Goal: Task Accomplishment & Management: Complete application form

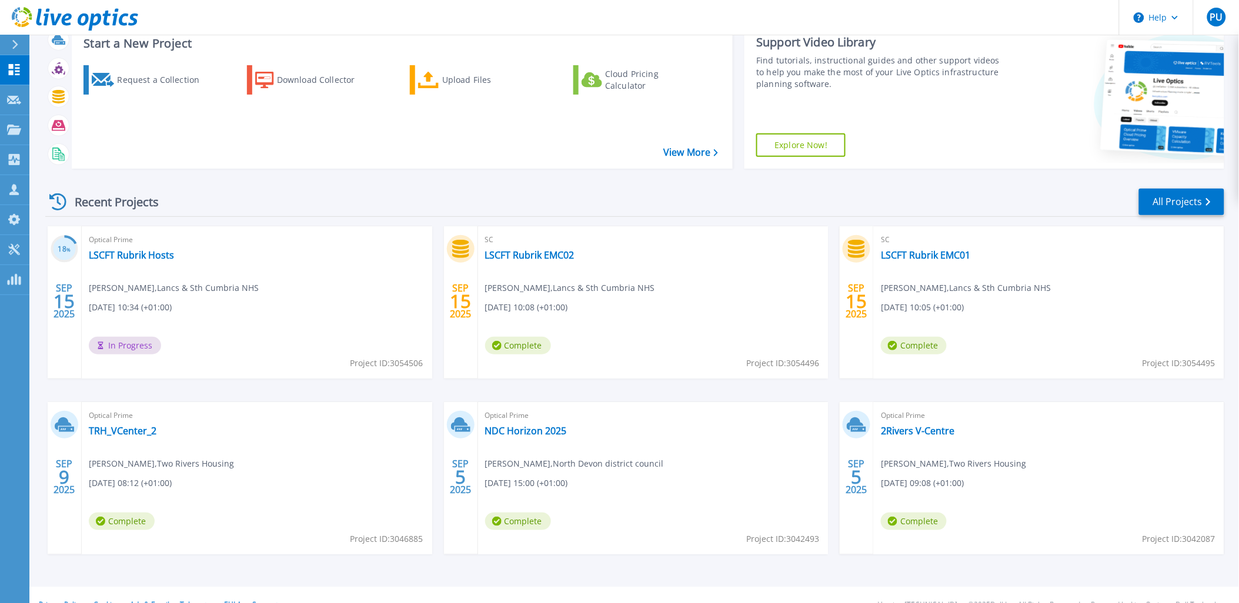
scroll to position [97, 0]
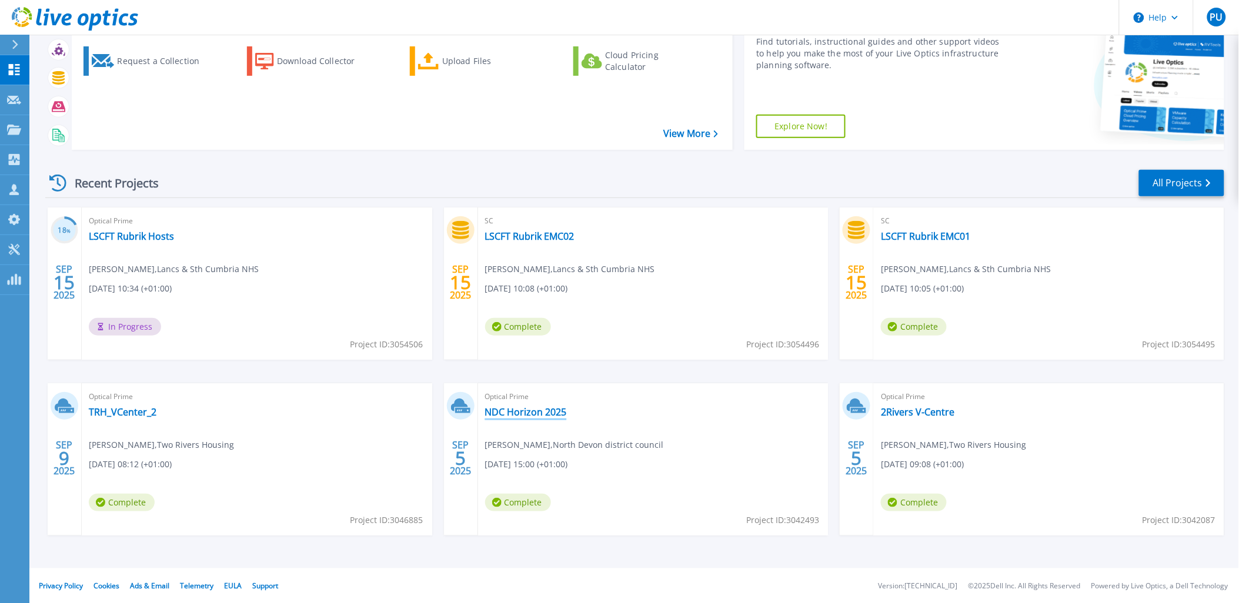
click at [542, 415] on link "NDC Horizon 2025" at bounding box center [526, 412] width 82 height 12
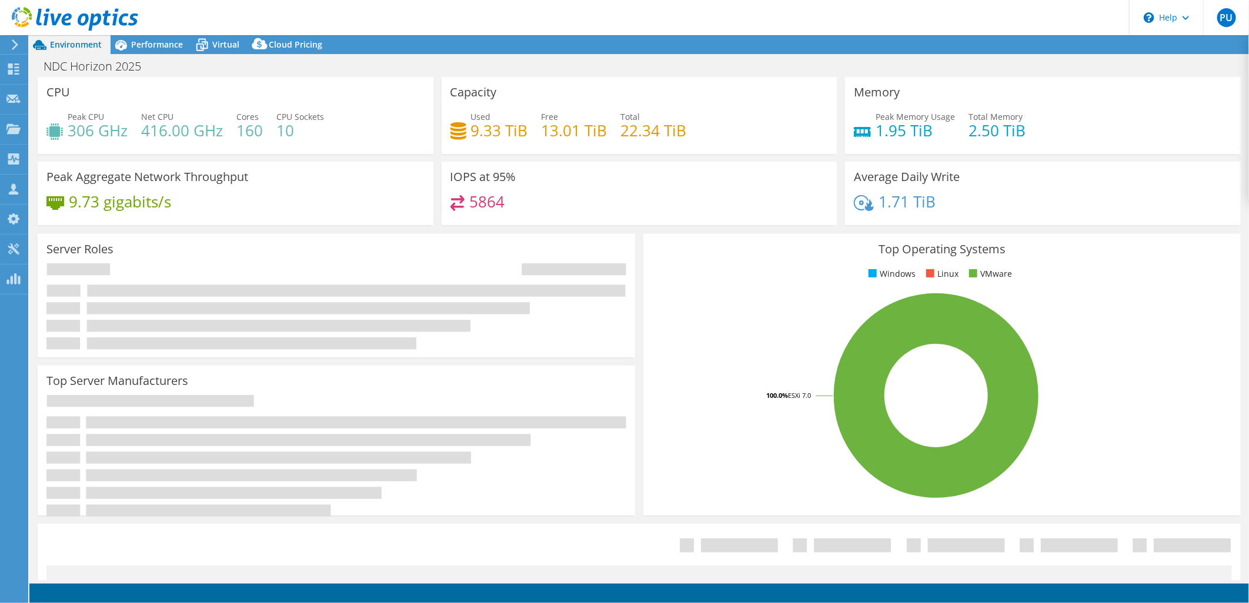
select select "USD"
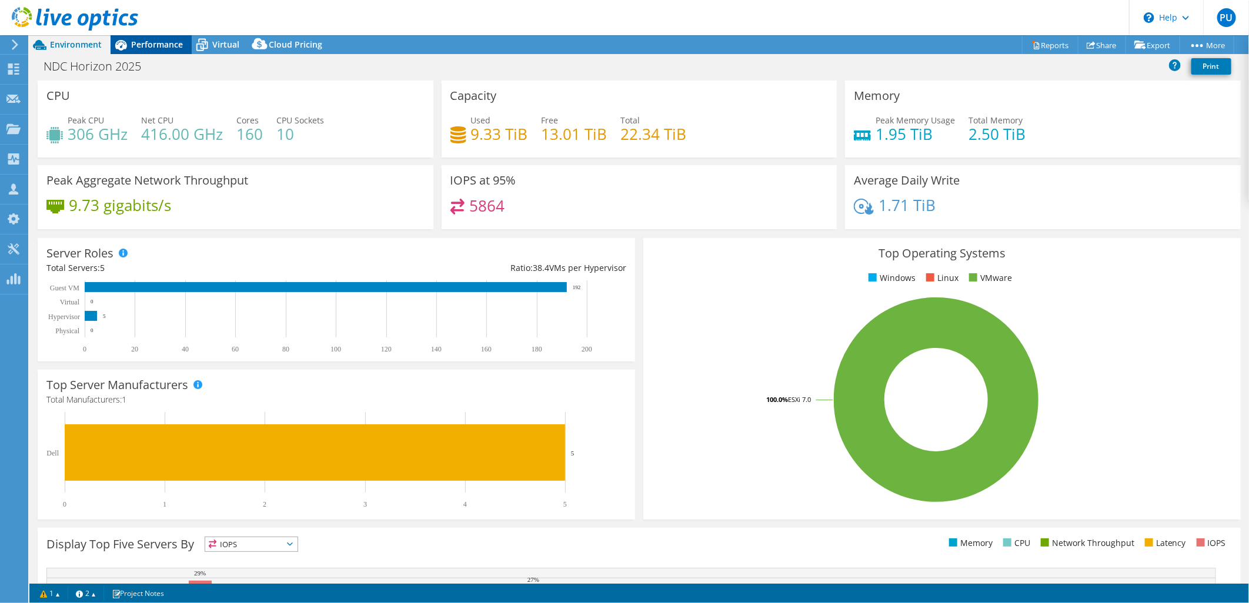
click at [158, 45] on span "Performance" at bounding box center [157, 44] width 52 height 11
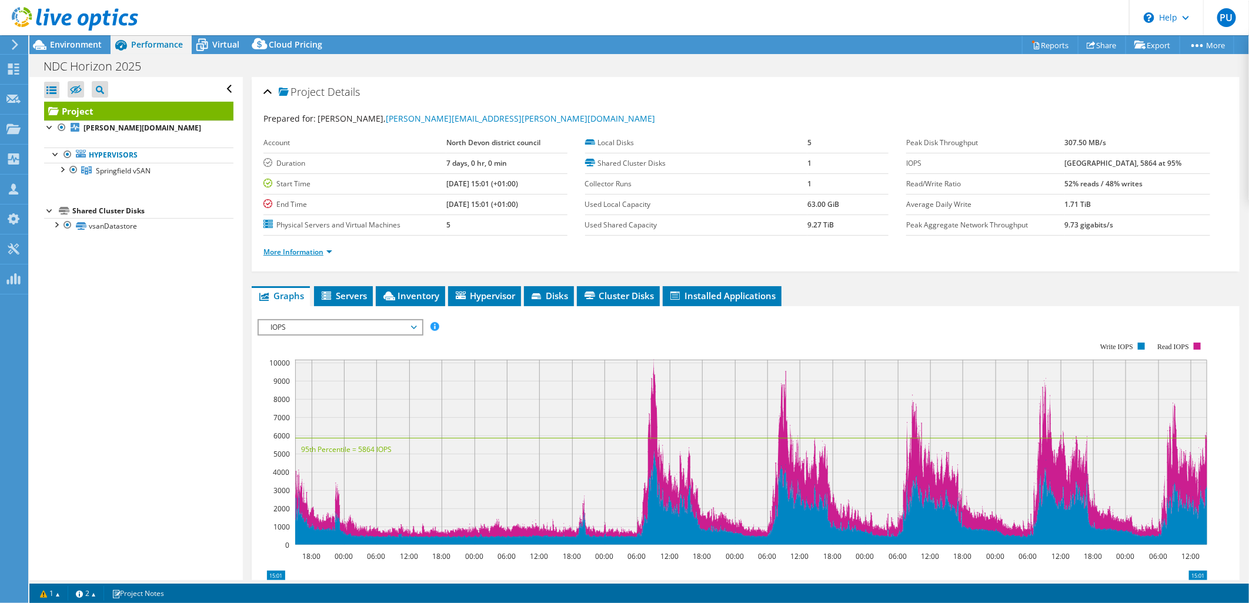
click at [296, 253] on link "More Information" at bounding box center [297, 252] width 69 height 10
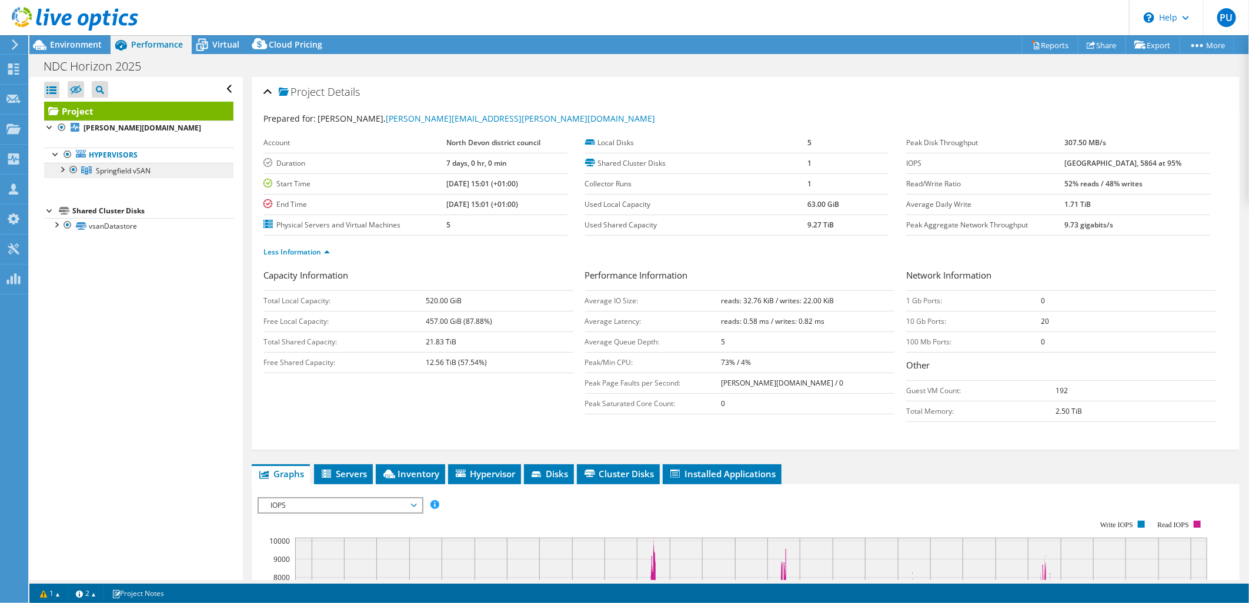
click at [126, 171] on span "Springfield vSAN" at bounding box center [123, 171] width 55 height 10
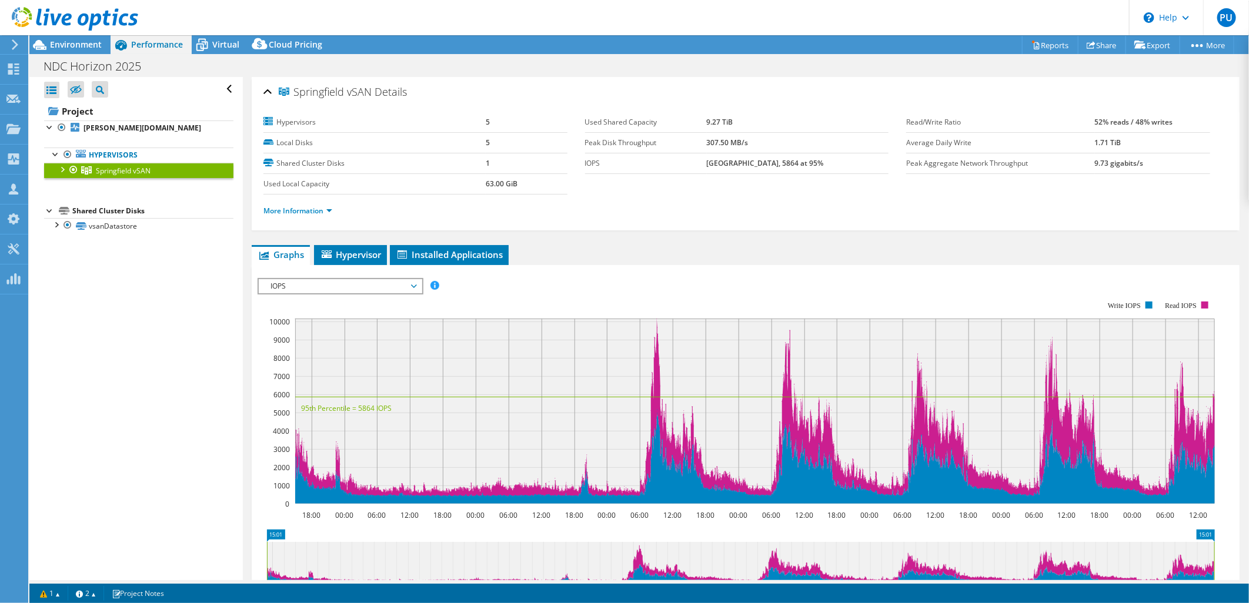
click at [64, 171] on div at bounding box center [62, 169] width 12 height 12
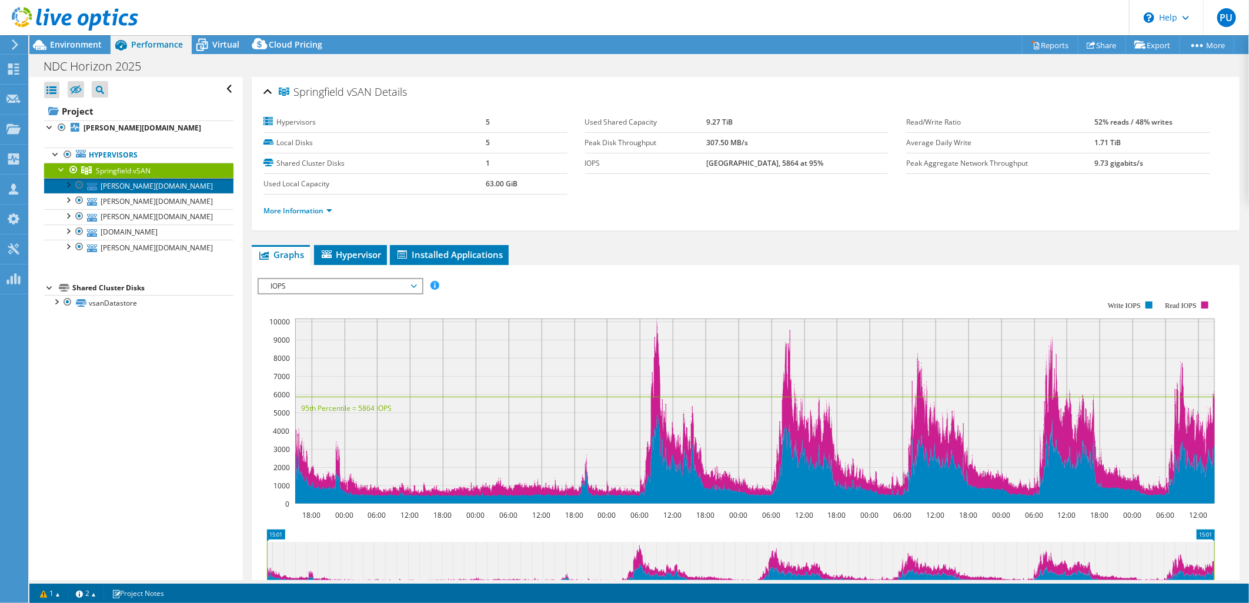
click at [142, 186] on link "maggie.w2knddc.ad" at bounding box center [138, 185] width 189 height 15
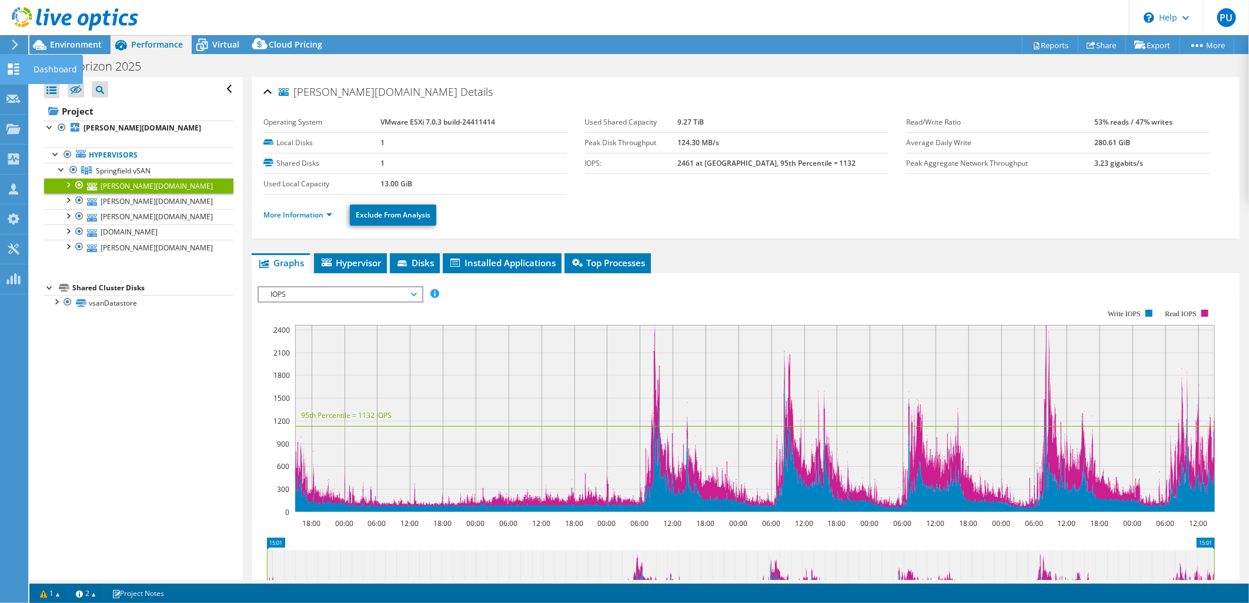
click at [68, 67] on div "Dashboard" at bounding box center [55, 69] width 55 height 29
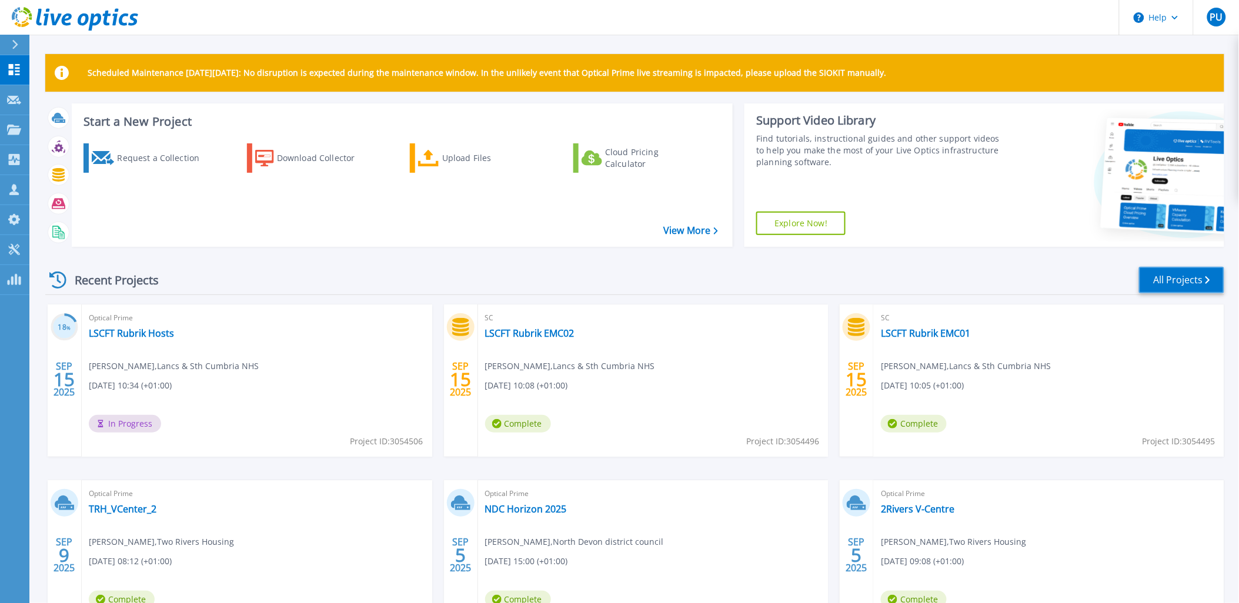
click at [1162, 279] on link "All Projects" at bounding box center [1181, 280] width 85 height 26
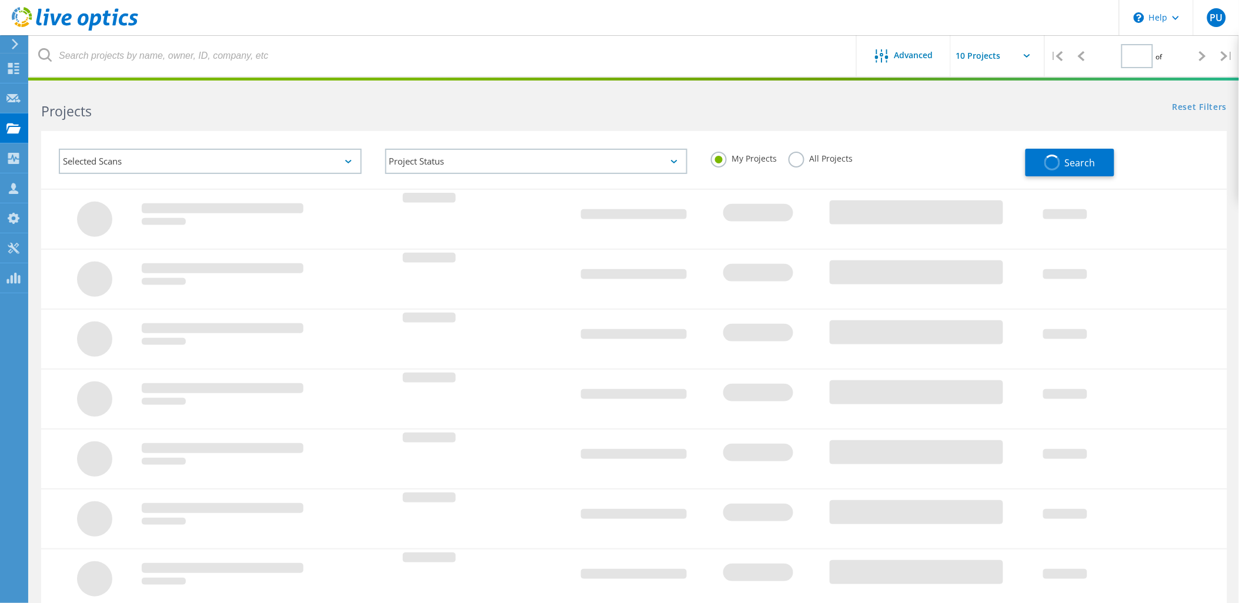
type input "3"
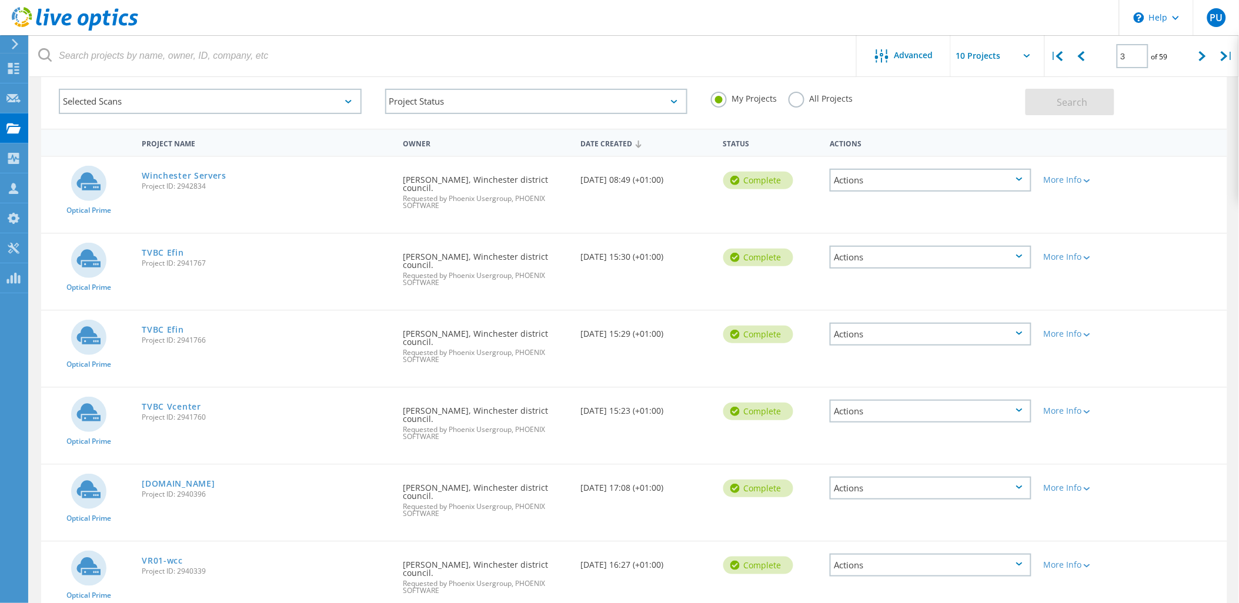
scroll to position [340, 0]
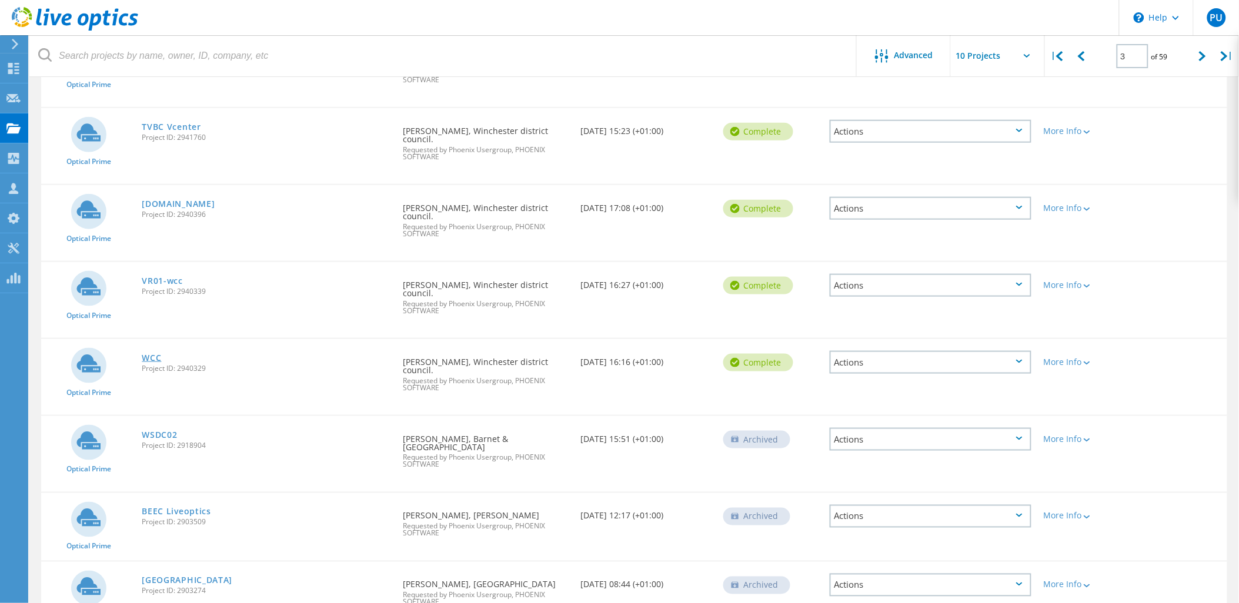
click at [145, 354] on link "WCC" at bounding box center [151, 358] width 19 height 8
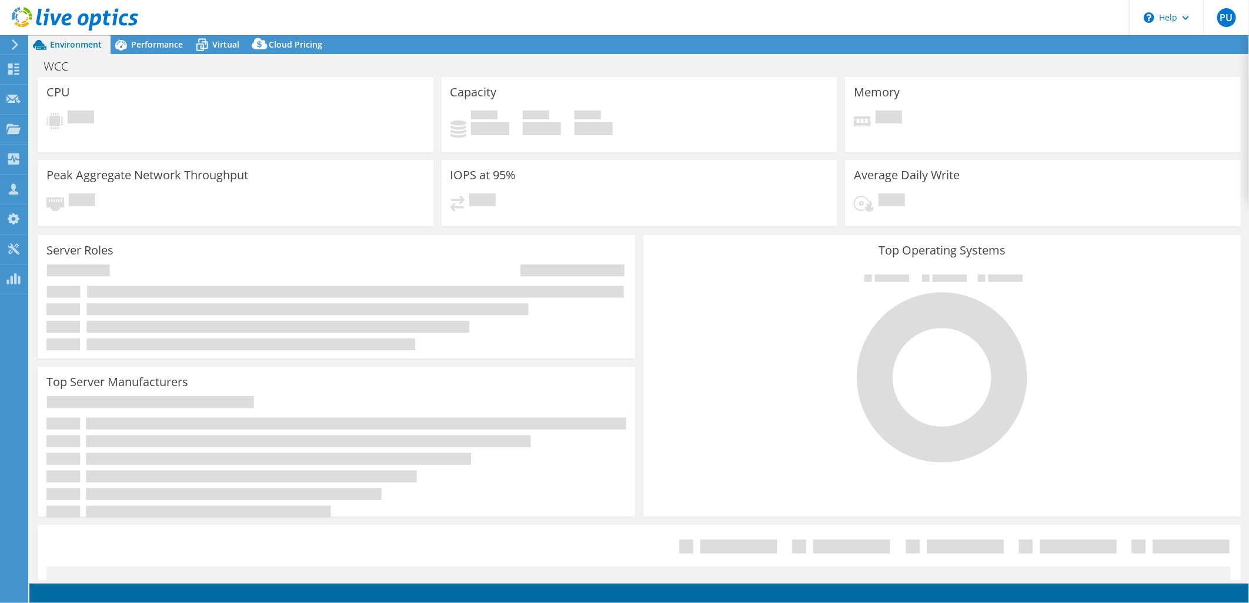
select select "EULondon"
select select "USD"
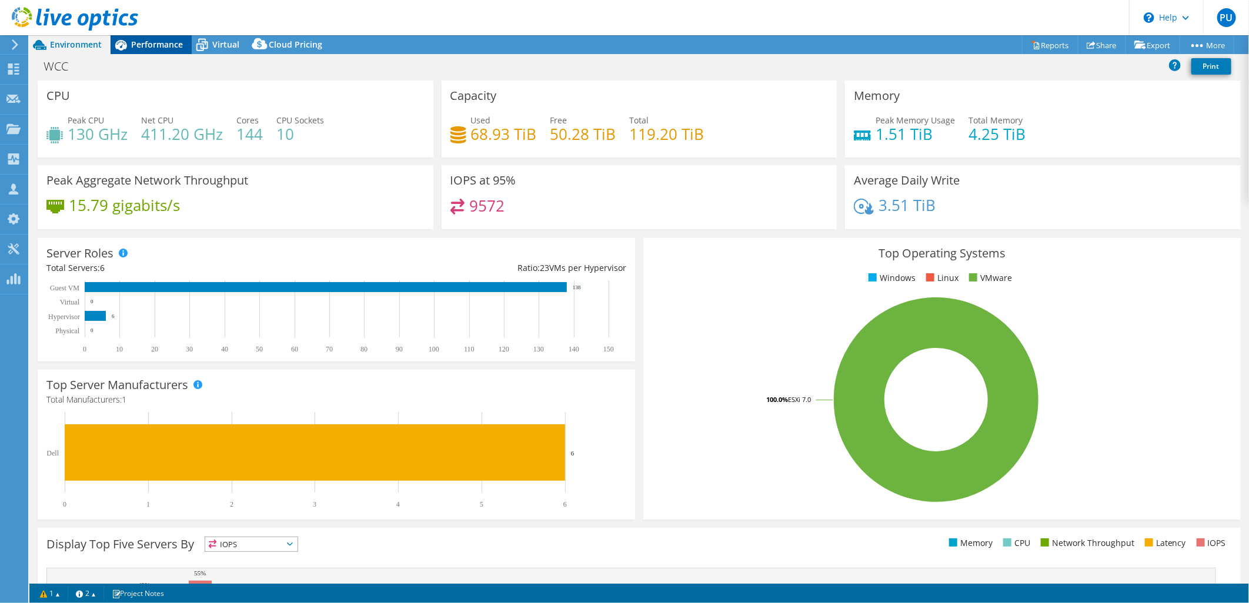
click at [152, 44] on span "Performance" at bounding box center [157, 44] width 52 height 11
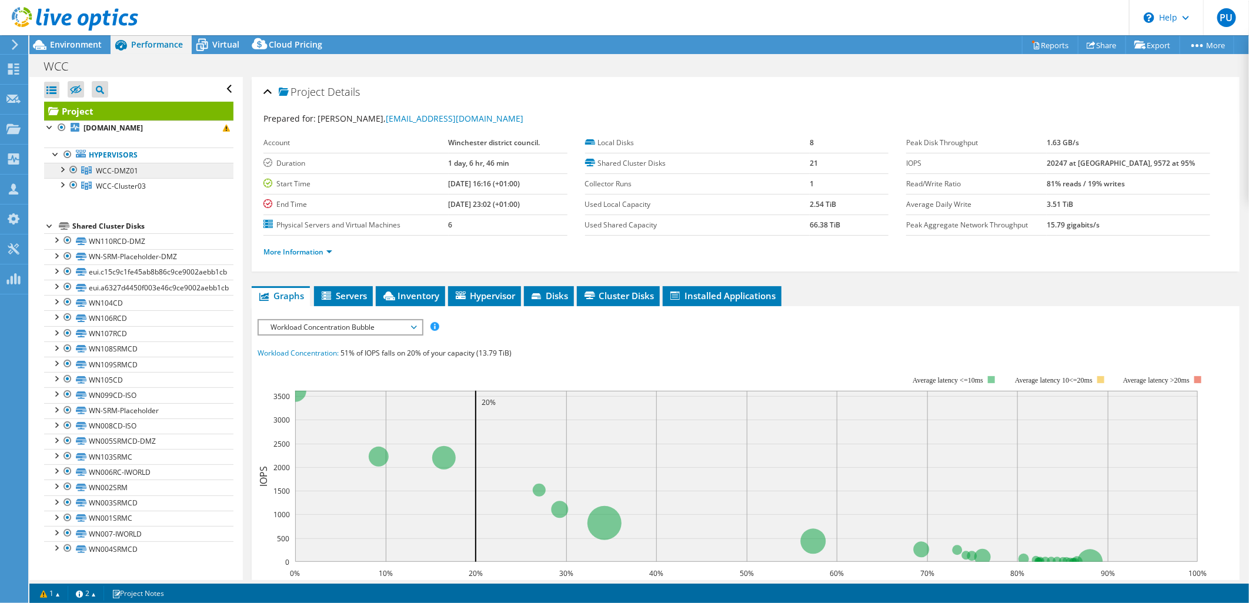
click at [122, 176] on span "WCC-DMZ01" at bounding box center [117, 171] width 42 height 10
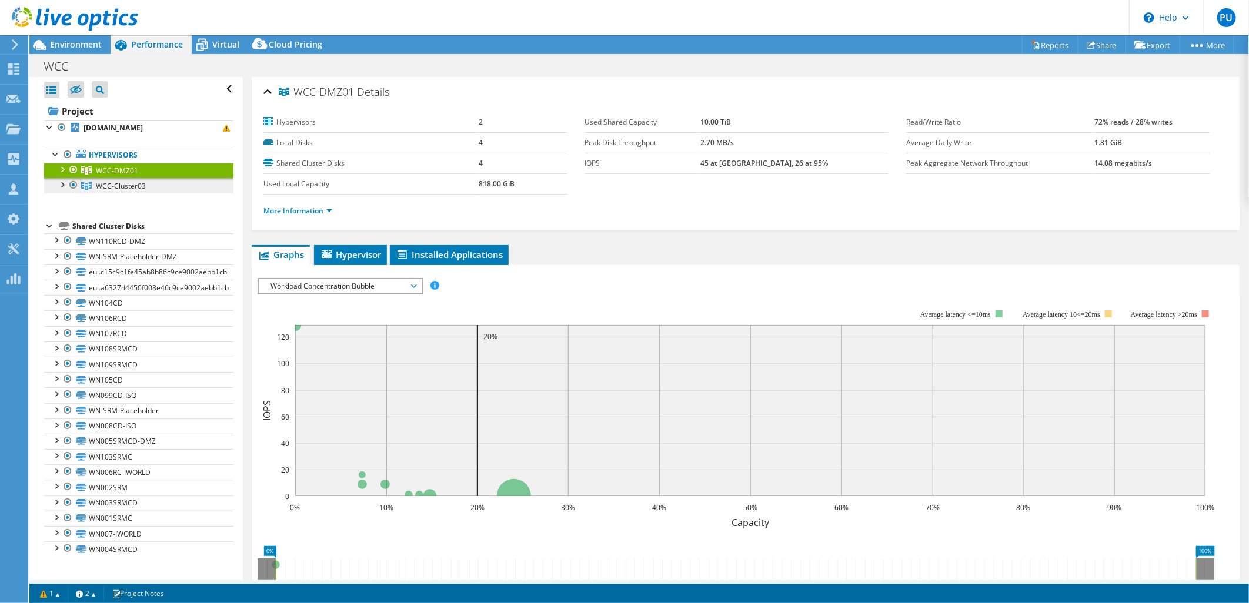
click at [106, 191] on span "WCC-Cluster03" at bounding box center [121, 186] width 50 height 10
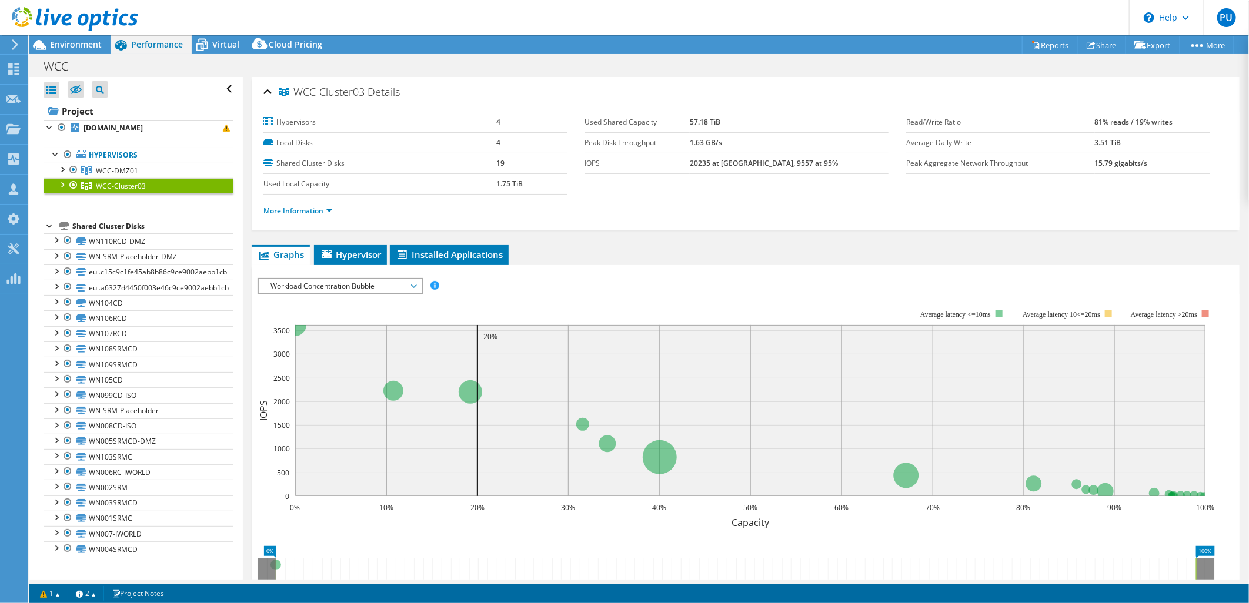
click at [62, 190] on div at bounding box center [62, 184] width 12 height 12
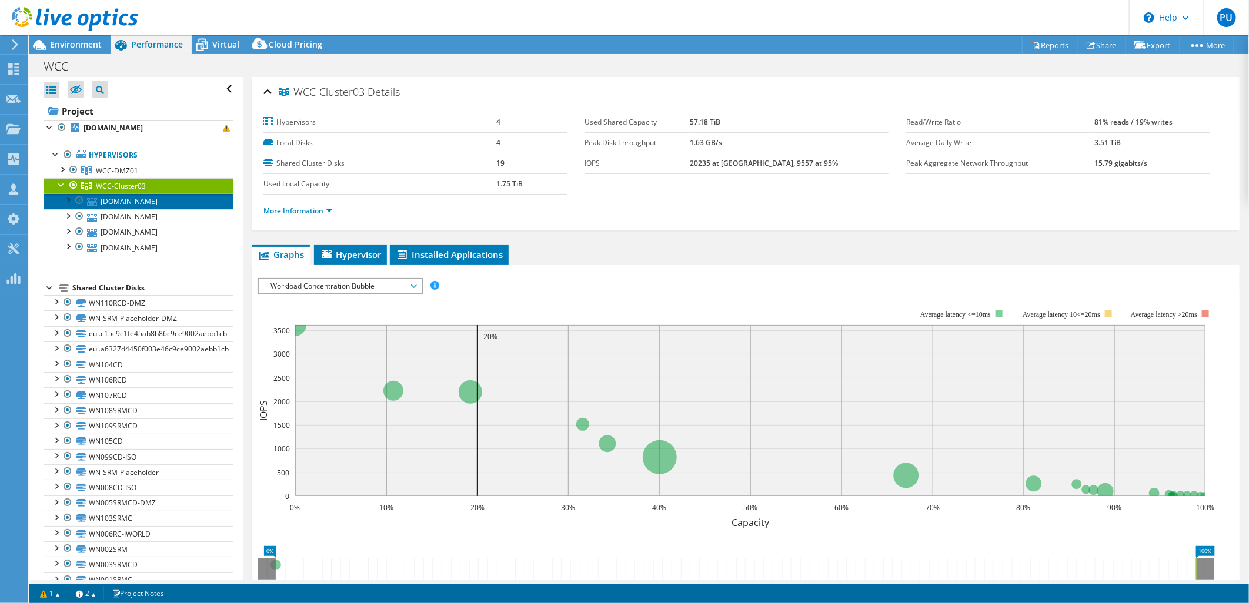
click at [142, 209] on link "ww-esx-02.wcc.winchester.gov.uk" at bounding box center [138, 200] width 189 height 15
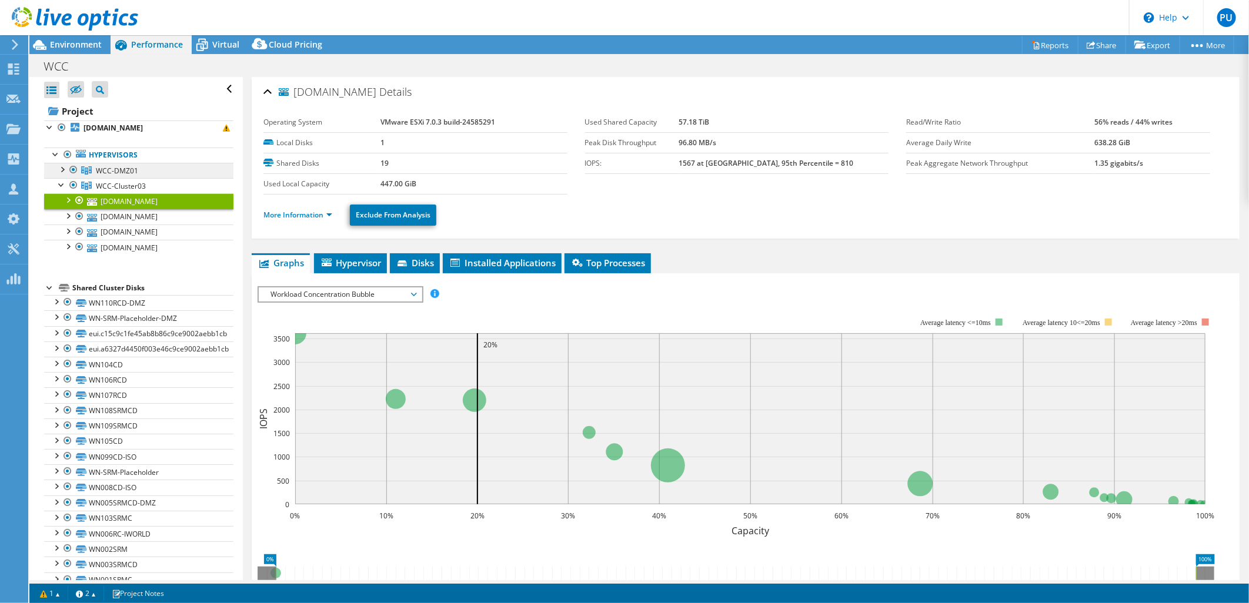
click at [102, 176] on span "WCC-DMZ01" at bounding box center [117, 171] width 42 height 10
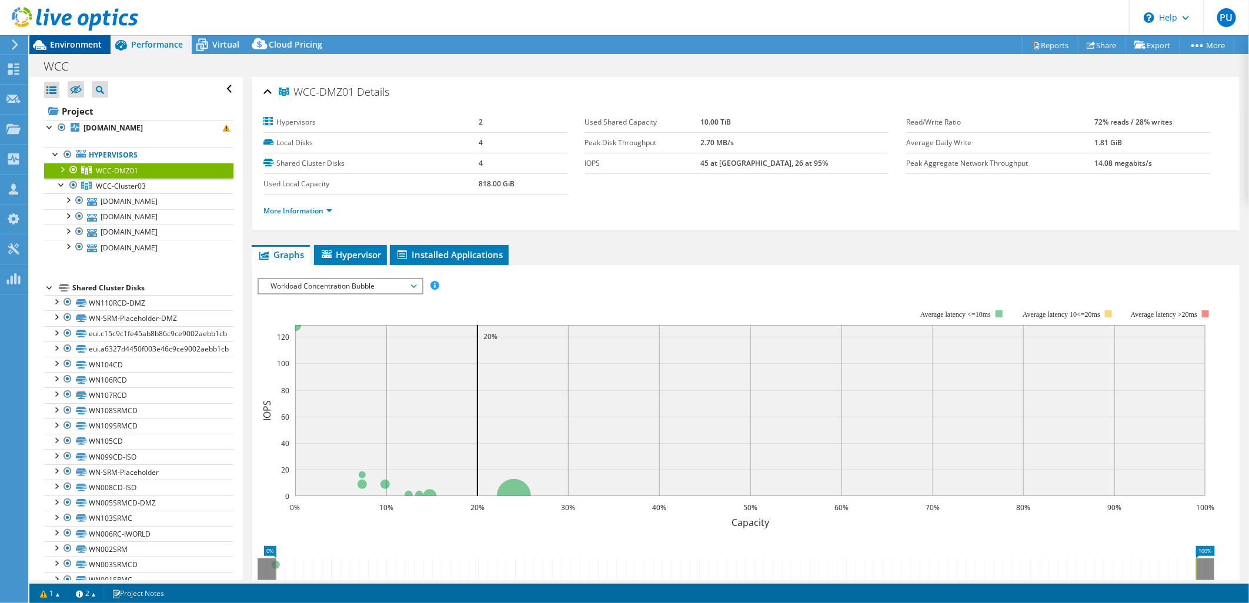
click at [82, 41] on span "Environment" at bounding box center [76, 44] width 52 height 11
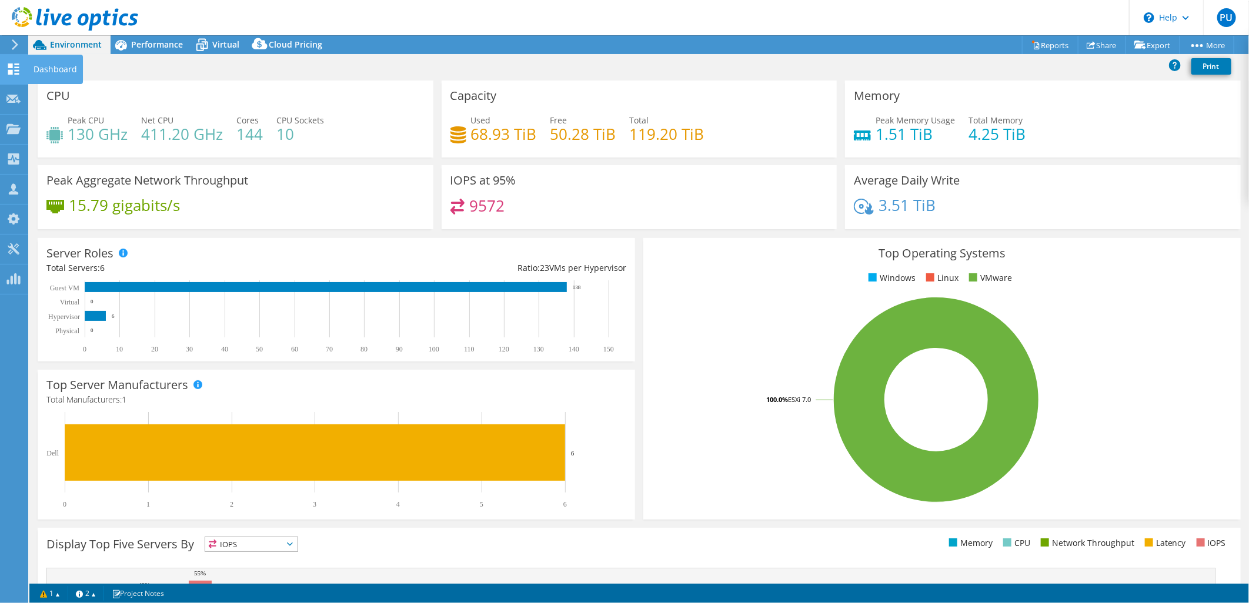
click at [60, 69] on div "Dashboard" at bounding box center [55, 69] width 55 height 29
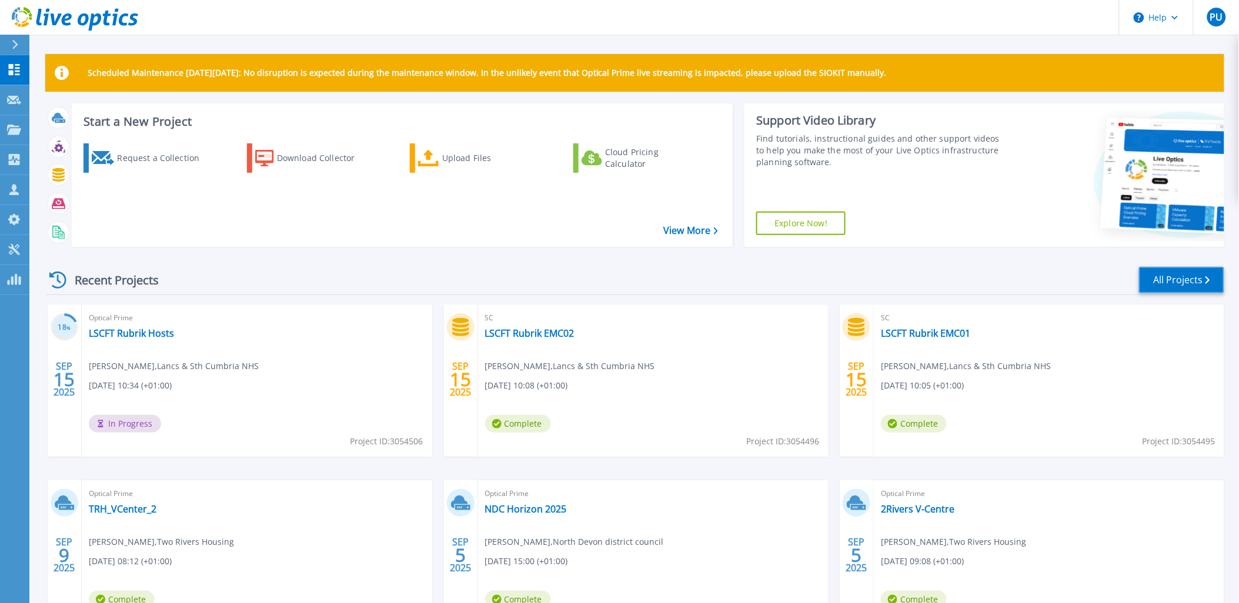
click at [1169, 281] on link "All Projects" at bounding box center [1181, 280] width 85 height 26
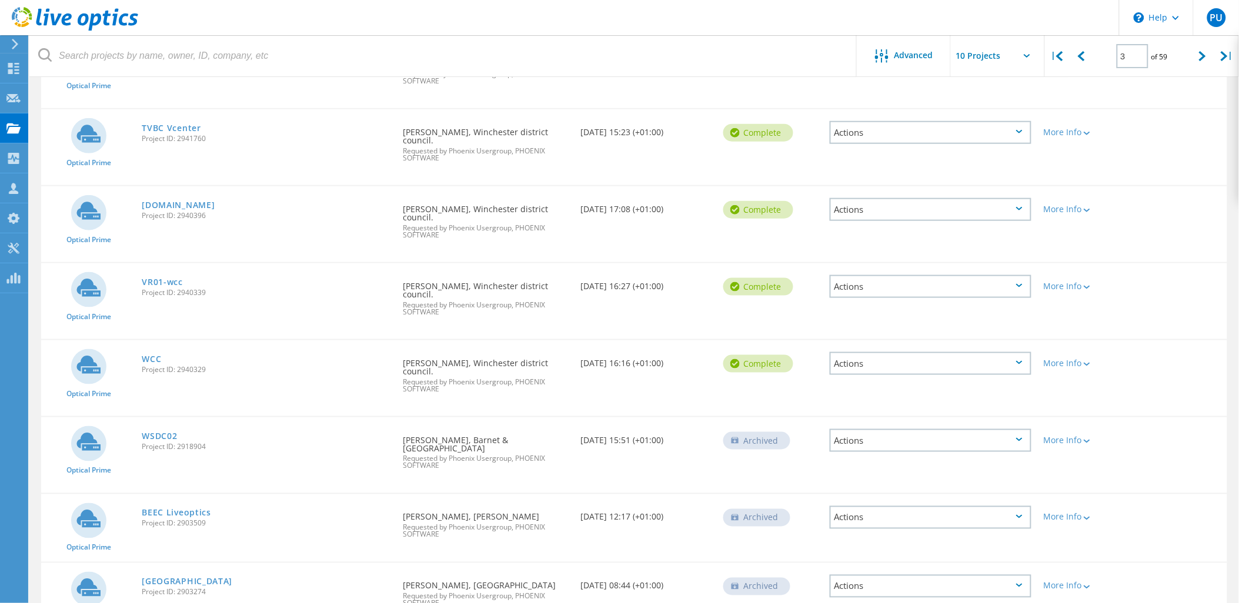
scroll to position [340, 0]
click at [1200, 56] on icon at bounding box center [1202, 56] width 7 height 10
type input "4"
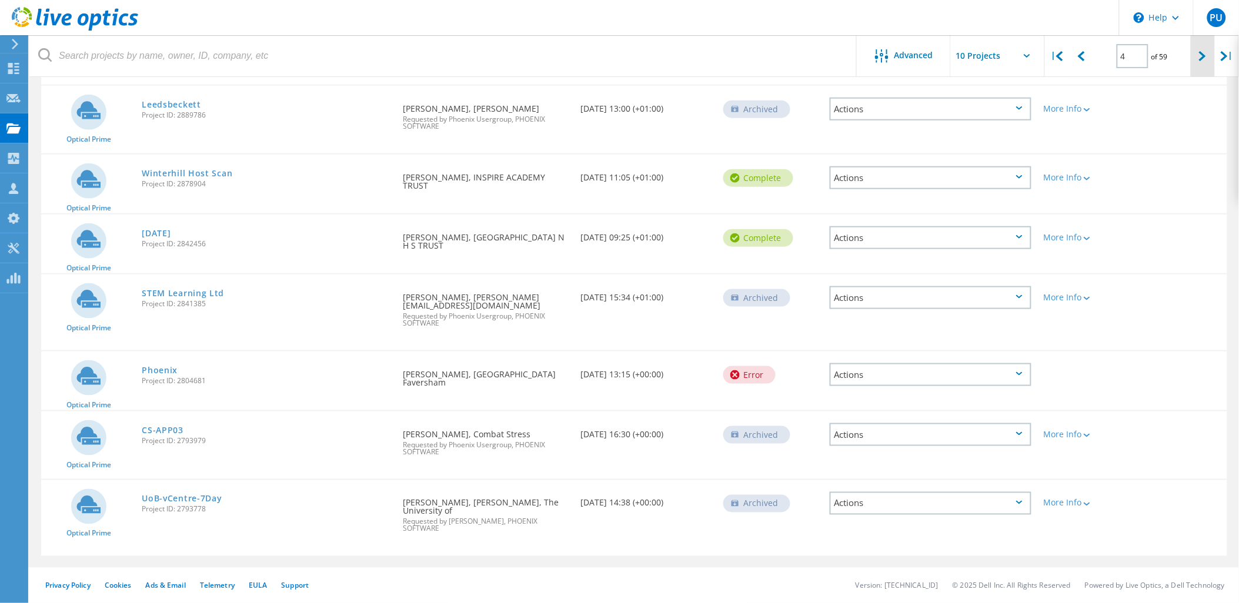
scroll to position [304, 0]
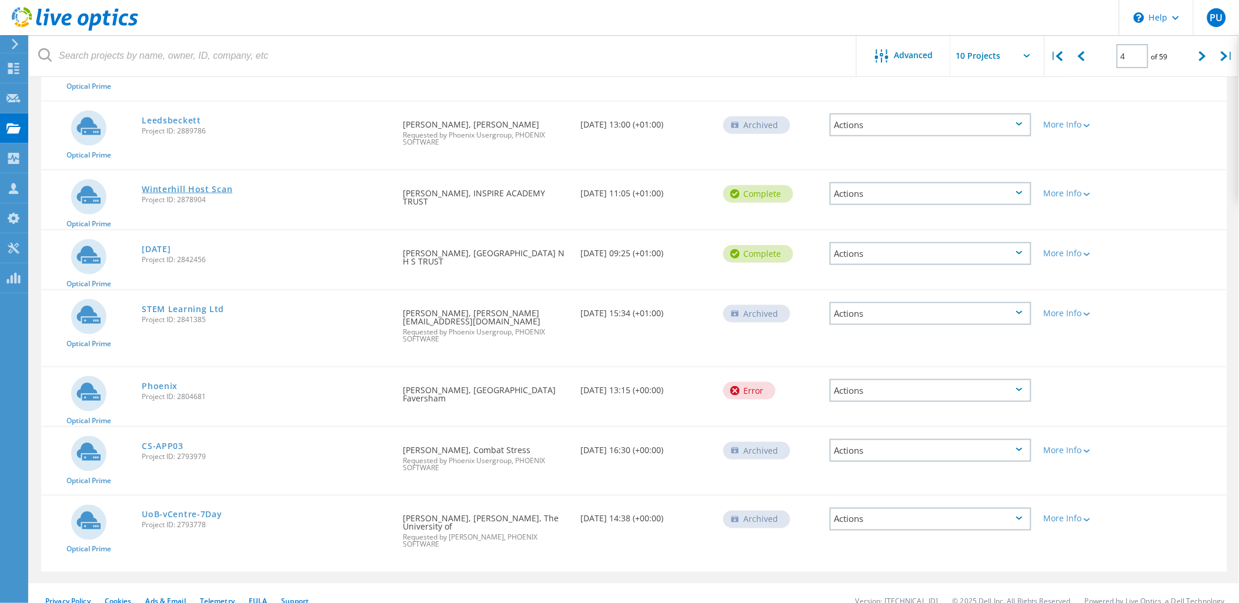
click at [191, 185] on link "Winterhill Host Scan" at bounding box center [187, 189] width 91 height 8
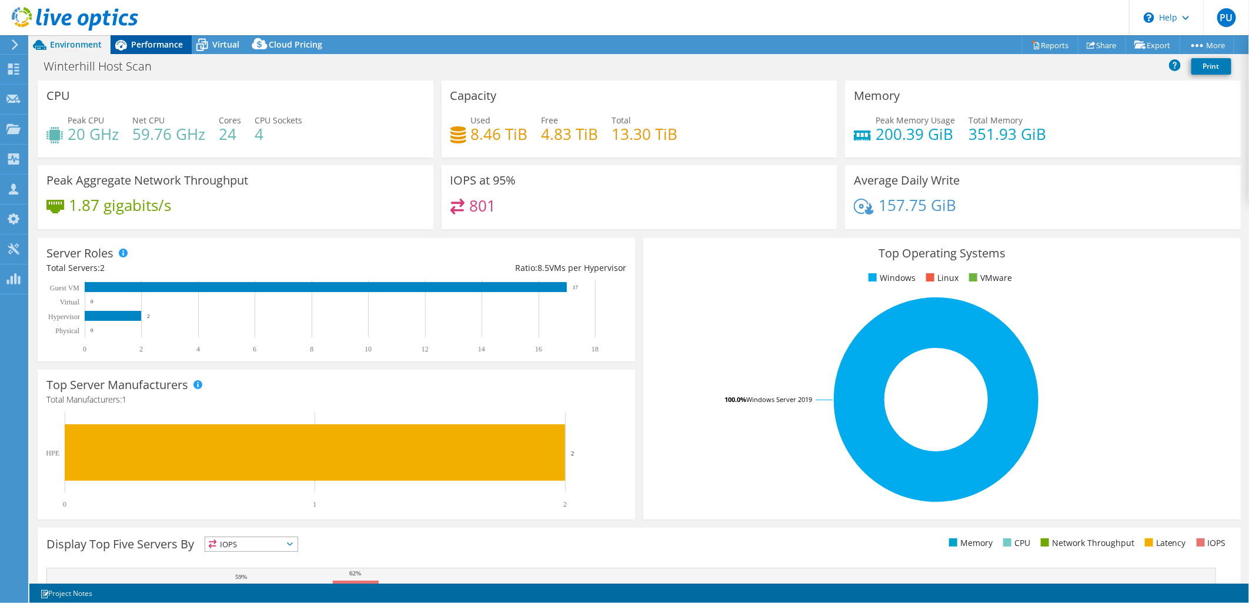
click at [166, 47] on span "Performance" at bounding box center [157, 44] width 52 height 11
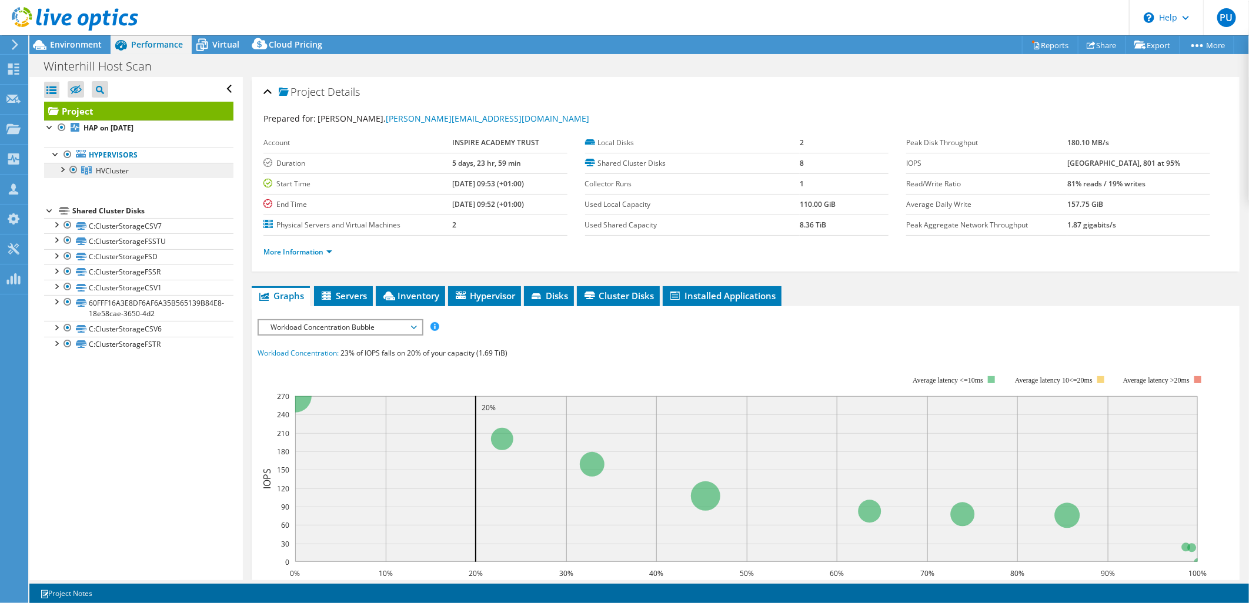
click at [106, 171] on span "HVCluster" at bounding box center [112, 171] width 33 height 10
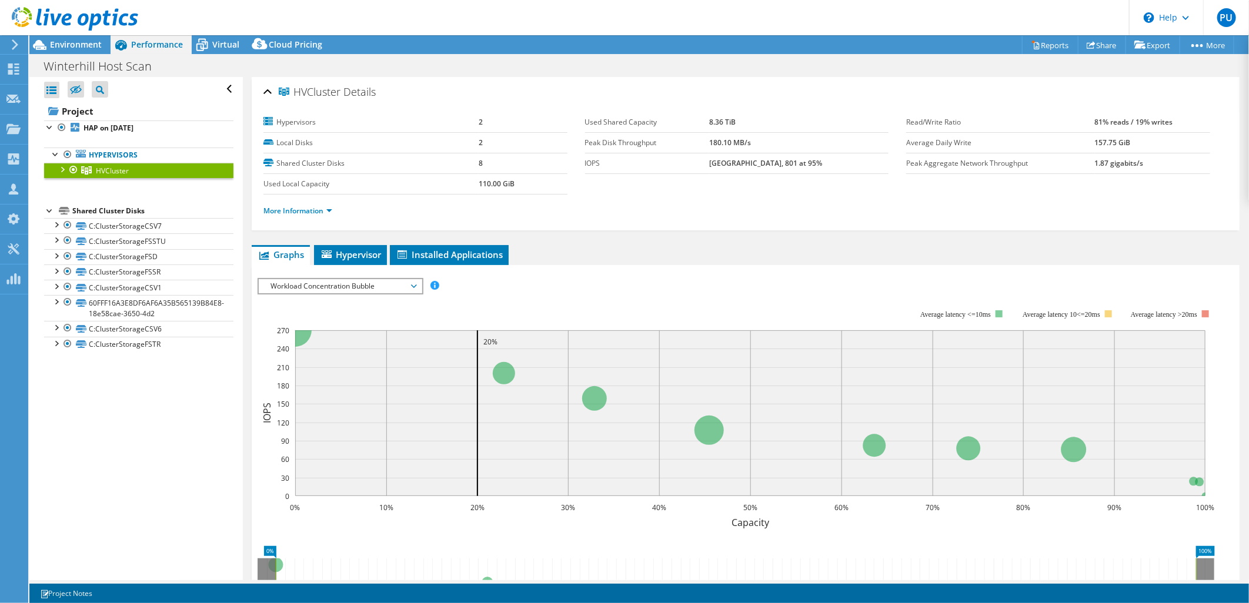
click at [60, 169] on div at bounding box center [62, 169] width 12 height 12
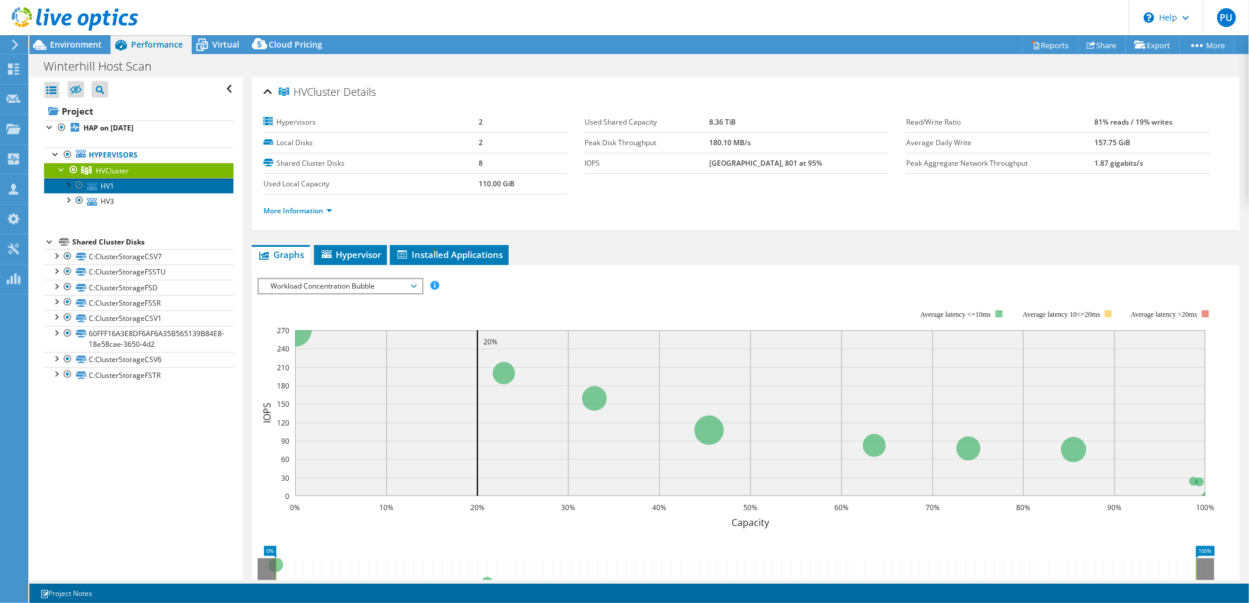
click at [107, 185] on link "HV1" at bounding box center [138, 185] width 189 height 15
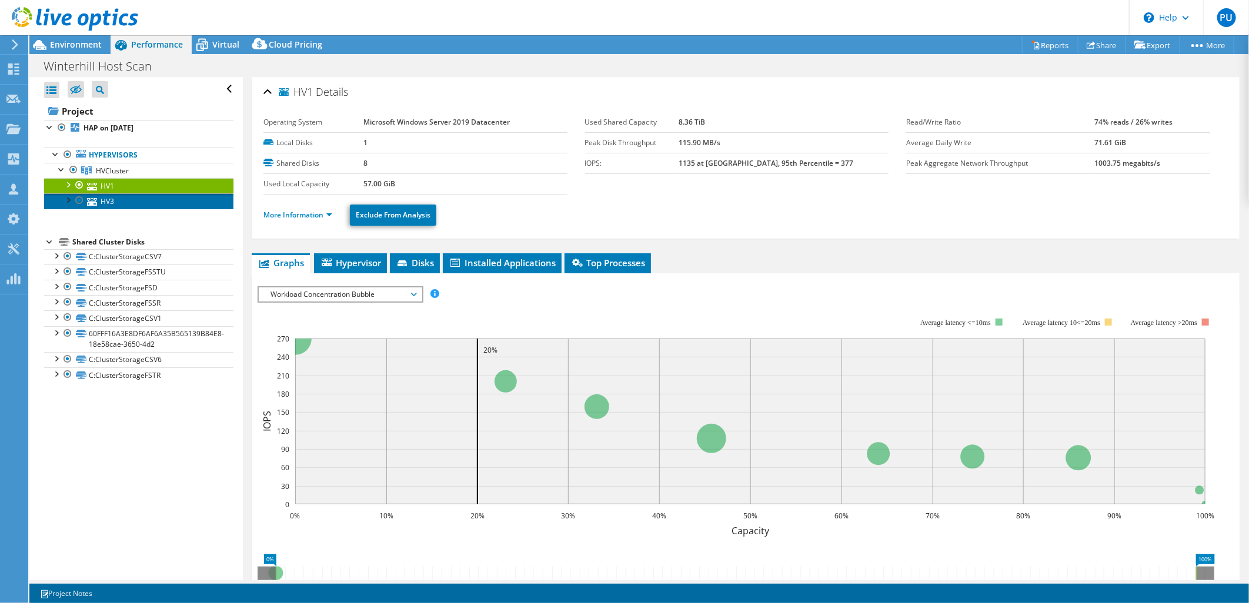
click at [102, 201] on link "HV3" at bounding box center [138, 200] width 189 height 15
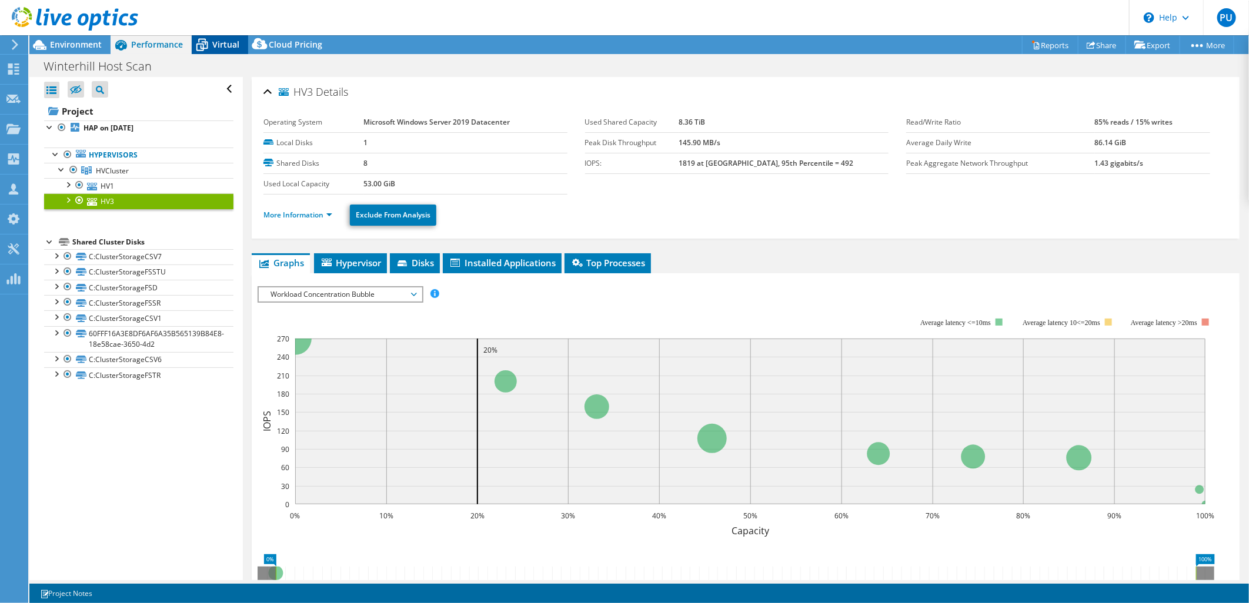
click at [214, 48] on span "Virtual" at bounding box center [225, 44] width 27 height 11
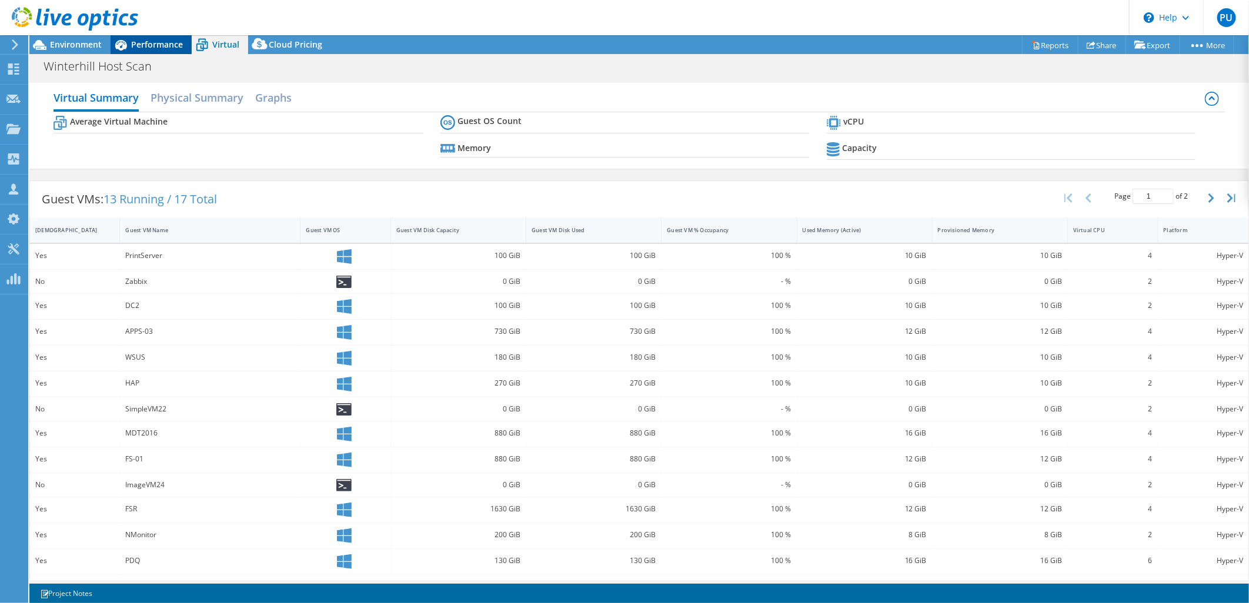
click at [162, 45] on span "Performance" at bounding box center [157, 44] width 52 height 11
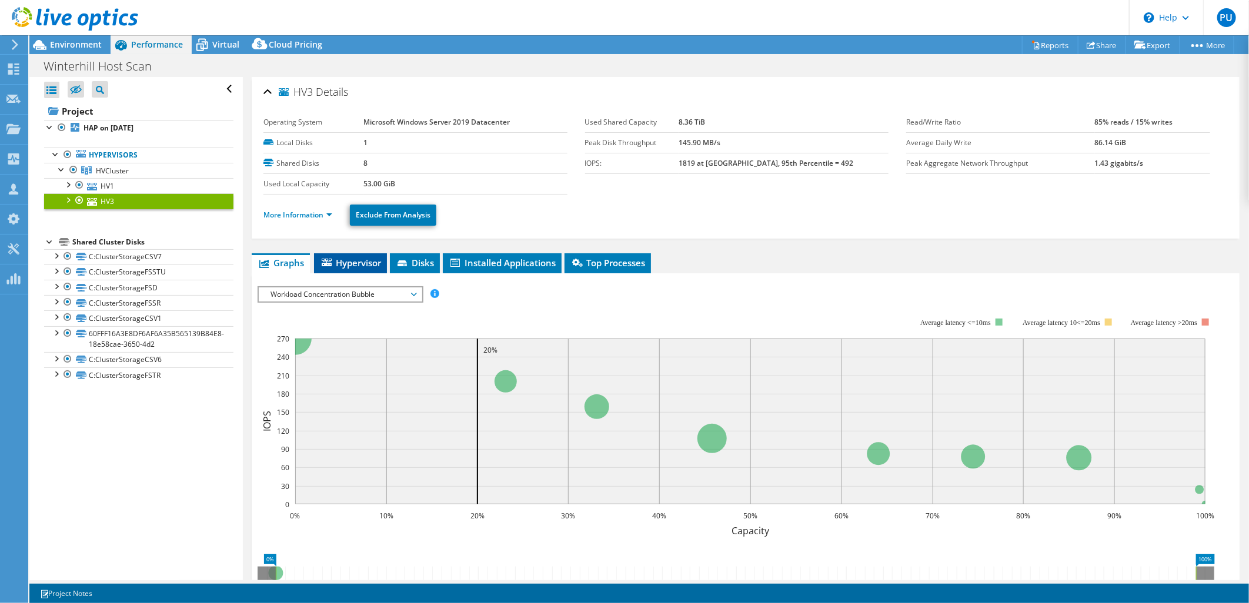
click at [349, 260] on span "Hypervisor" at bounding box center [350, 263] width 61 height 12
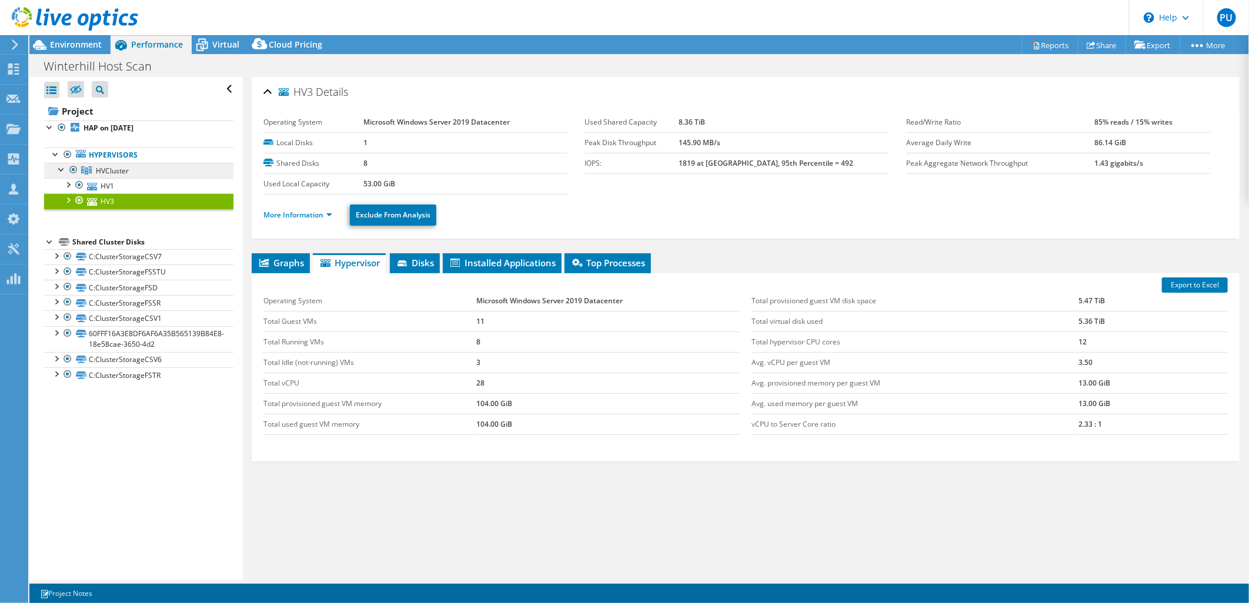
click at [113, 168] on span "HVCluster" at bounding box center [112, 171] width 33 height 10
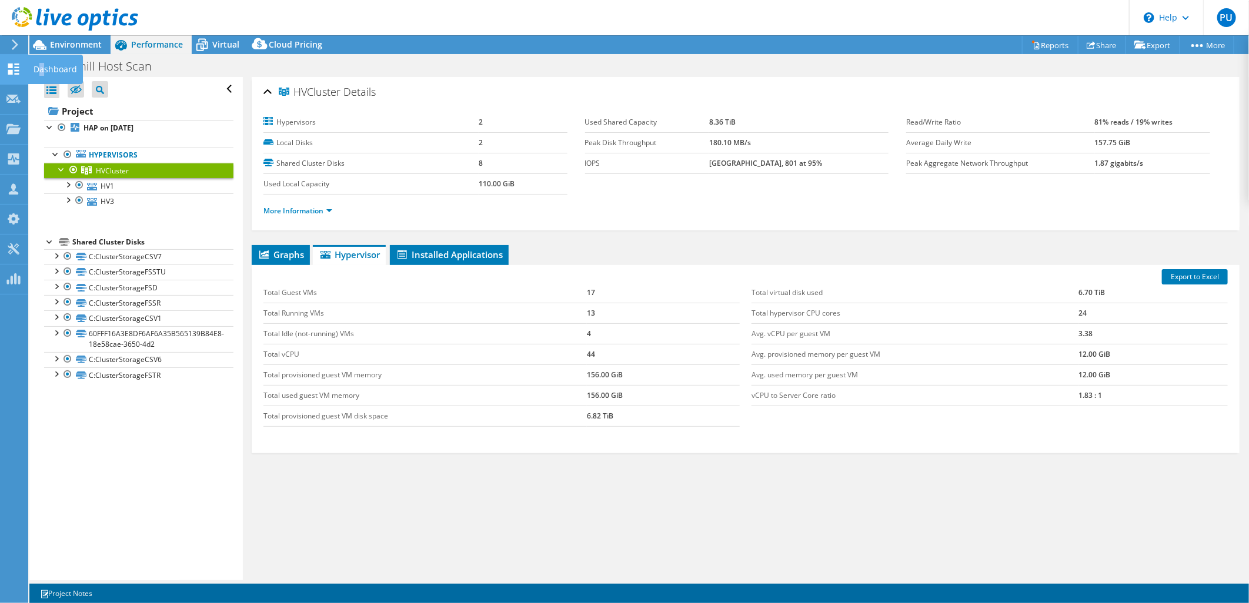
click at [42, 71] on div "Dashboard" at bounding box center [55, 69] width 55 height 29
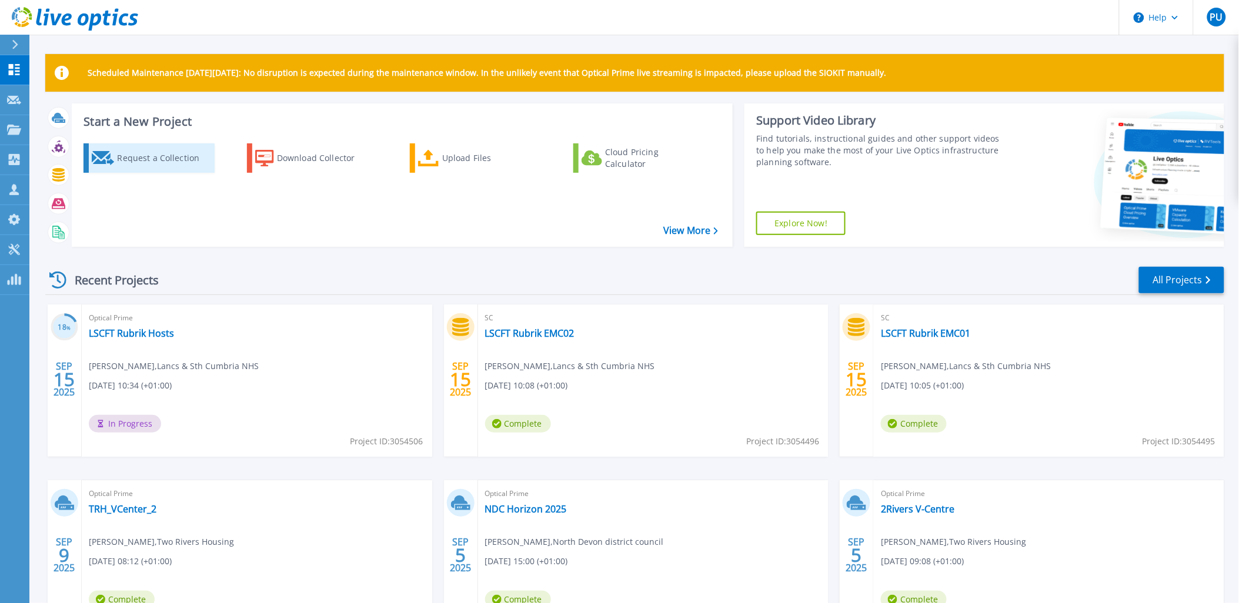
click at [166, 159] on div "Request a Collection" at bounding box center [164, 158] width 94 height 24
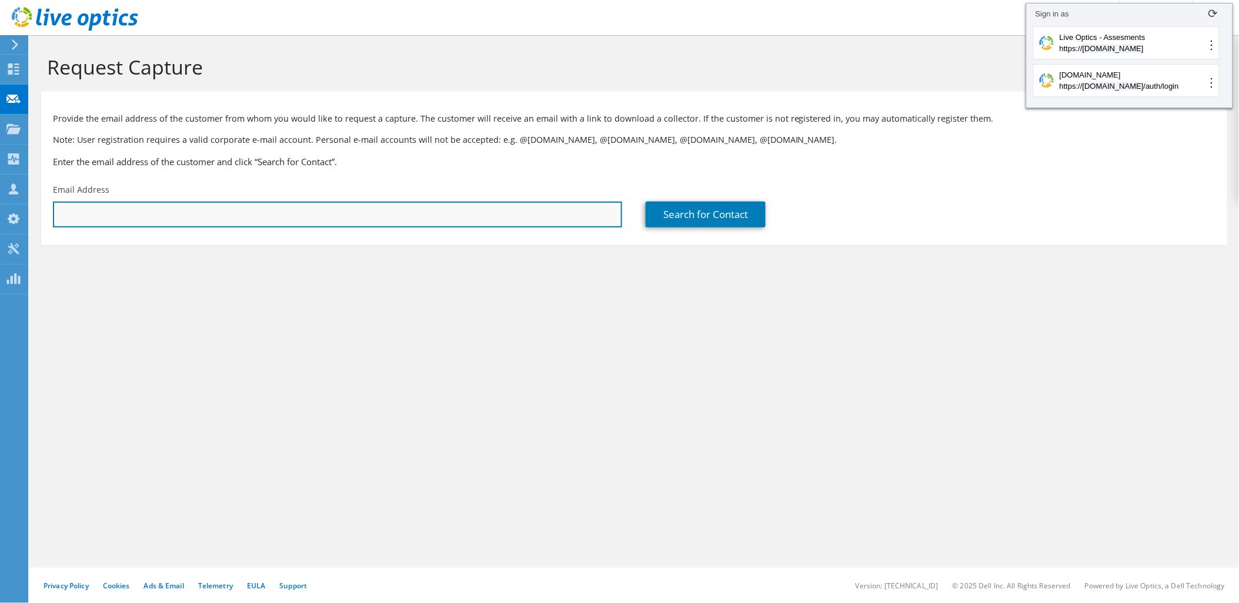
click at [262, 208] on input "text" at bounding box center [337, 215] width 569 height 26
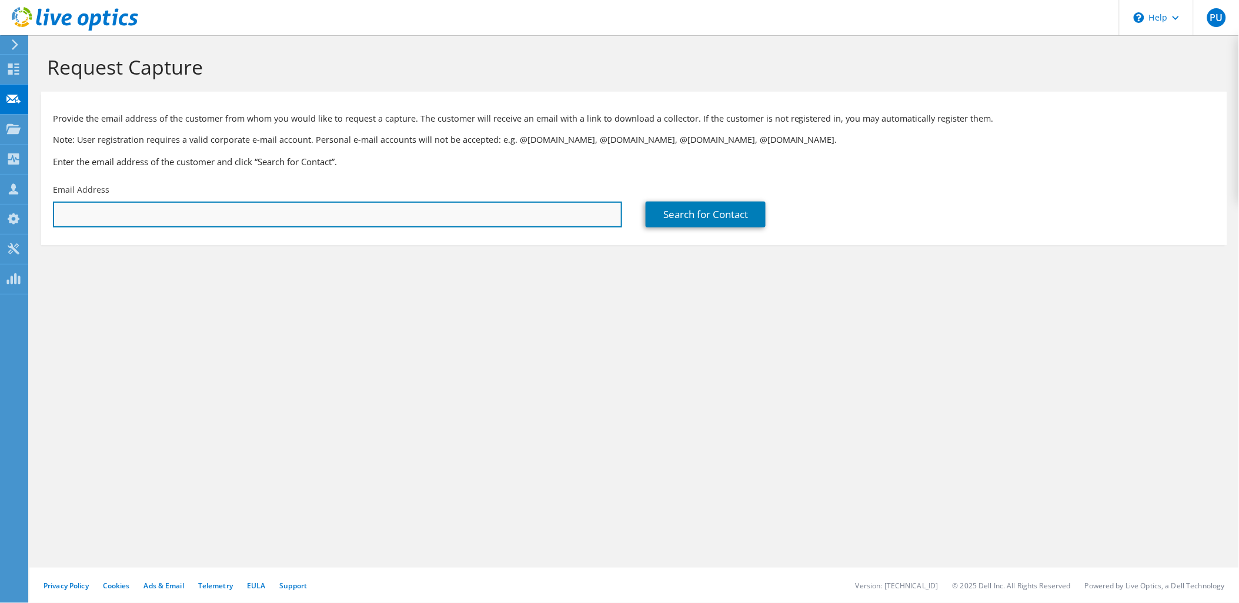
paste input "[EMAIL_ADDRESS][DOMAIN_NAME]"
type input "[EMAIL_ADDRESS][DOMAIN_NAME]"
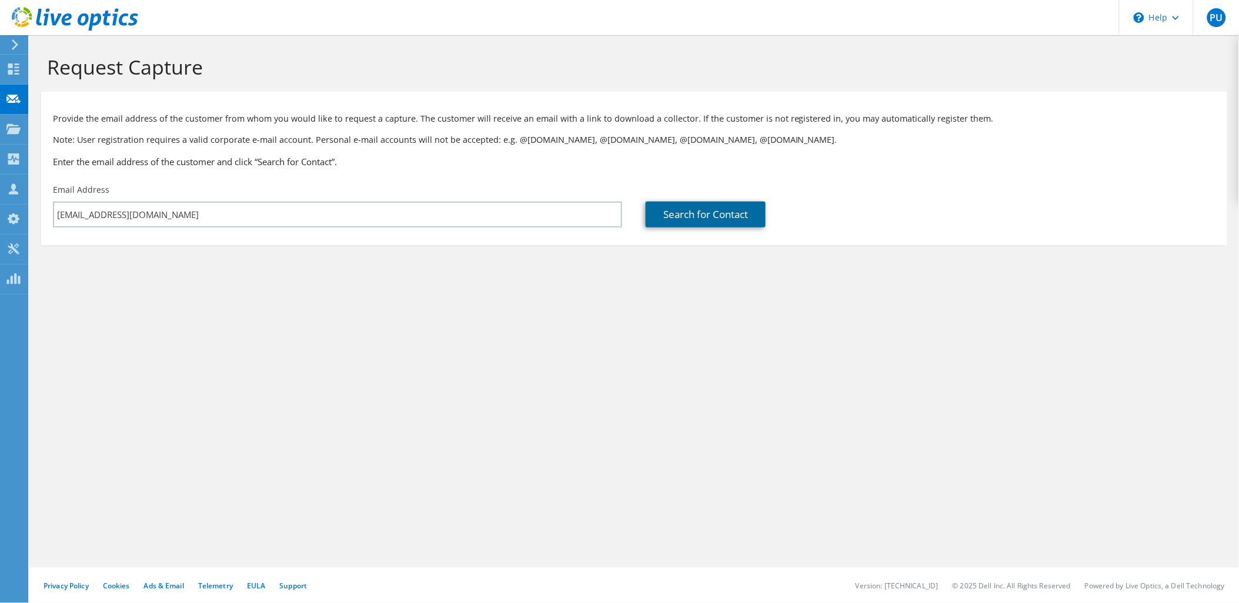
click at [692, 220] on link "Search for Contact" at bounding box center [706, 215] width 120 height 26
type input "Humberside Fire Brigade."
type input "[PERSON_NAME]"
type input "[GEOGRAPHIC_DATA]"
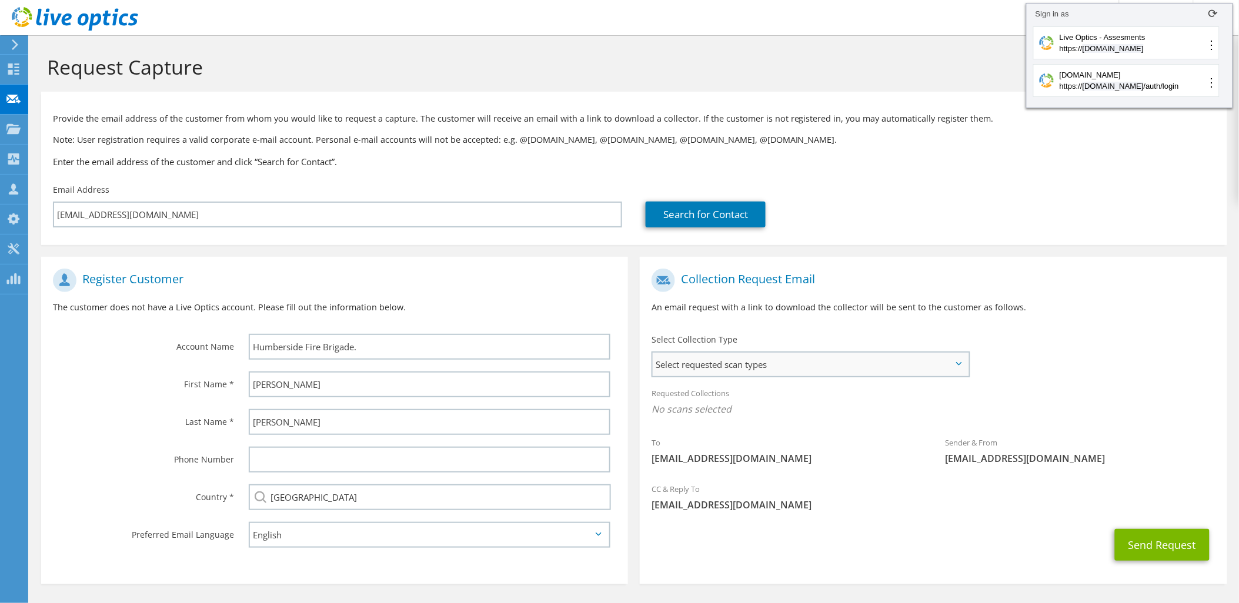
click at [755, 363] on span "Select requested scan types" at bounding box center [811, 365] width 316 height 24
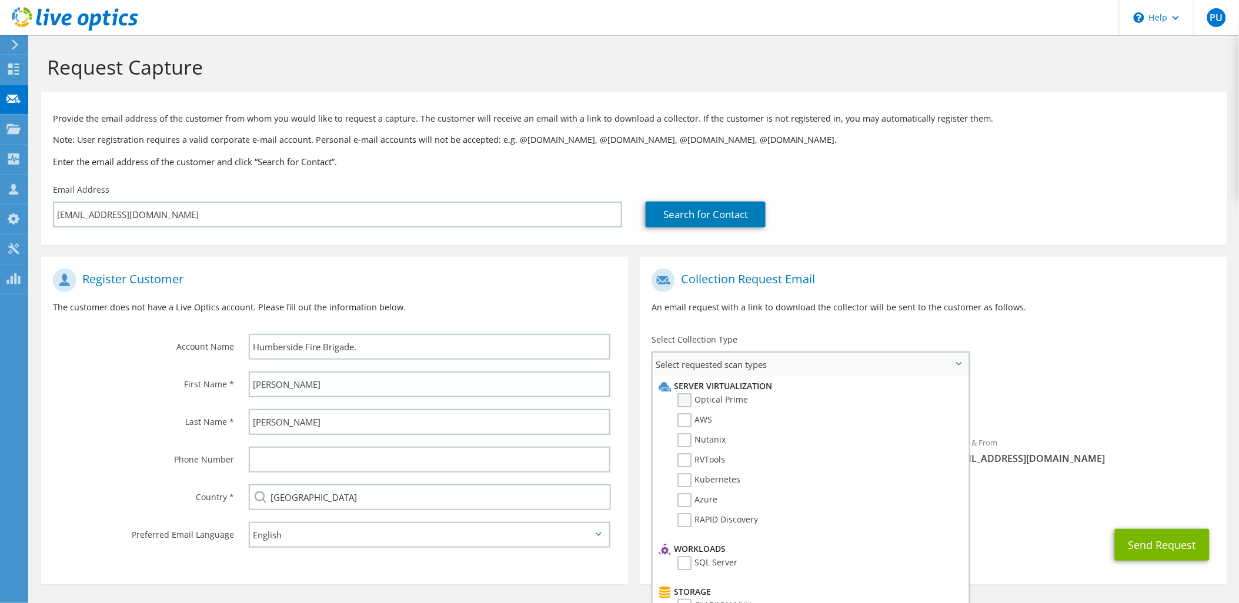
click at [684, 399] on label "Optical Prime" at bounding box center [712, 400] width 71 height 14
click at [0, 0] on input "Optical Prime" at bounding box center [0, 0] width 0 height 0
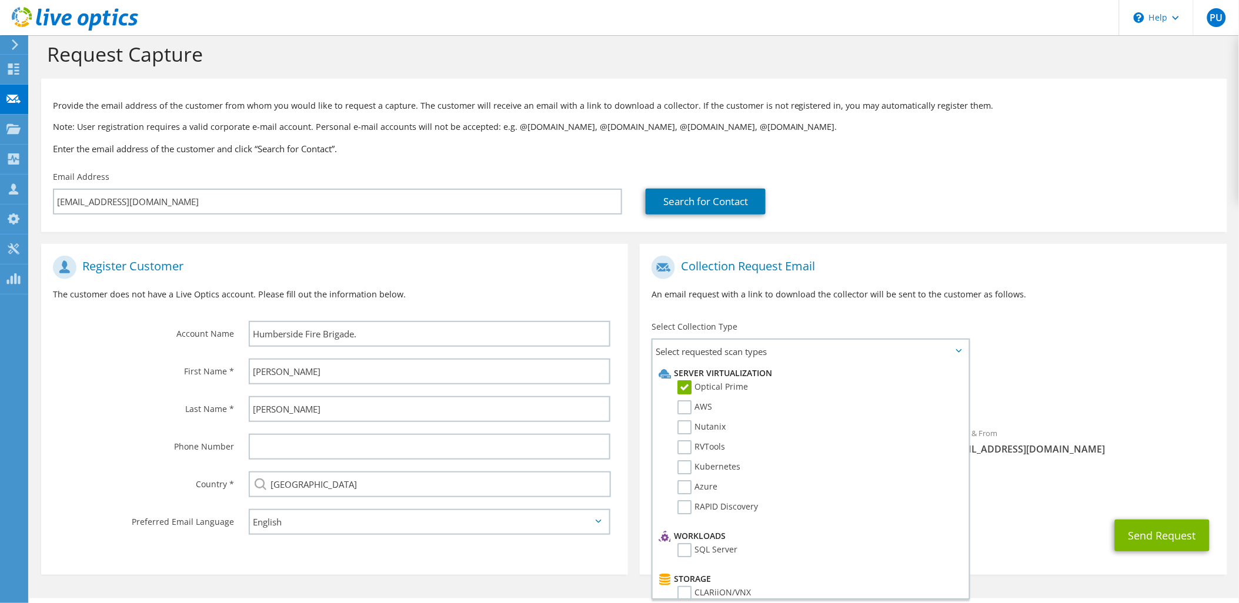
scroll to position [44, 0]
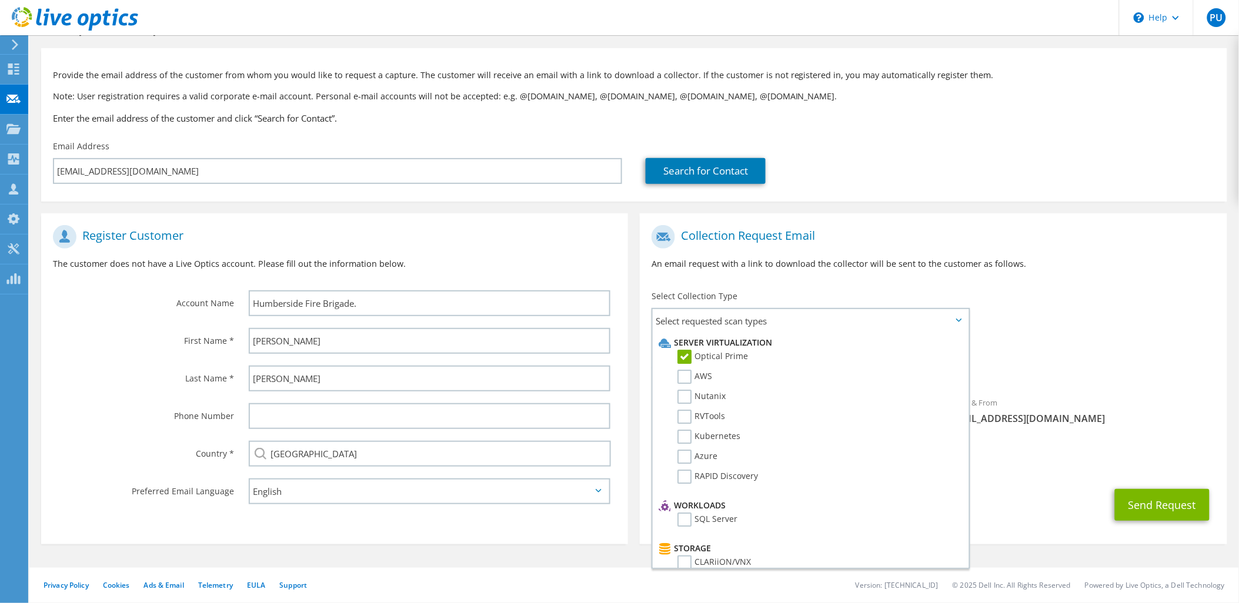
click at [1012, 334] on div "To [EMAIL_ADDRESS][DOMAIN_NAME] Sender & From [EMAIL_ADDRESS][DOMAIN_NAME]" at bounding box center [933, 328] width 587 height 218
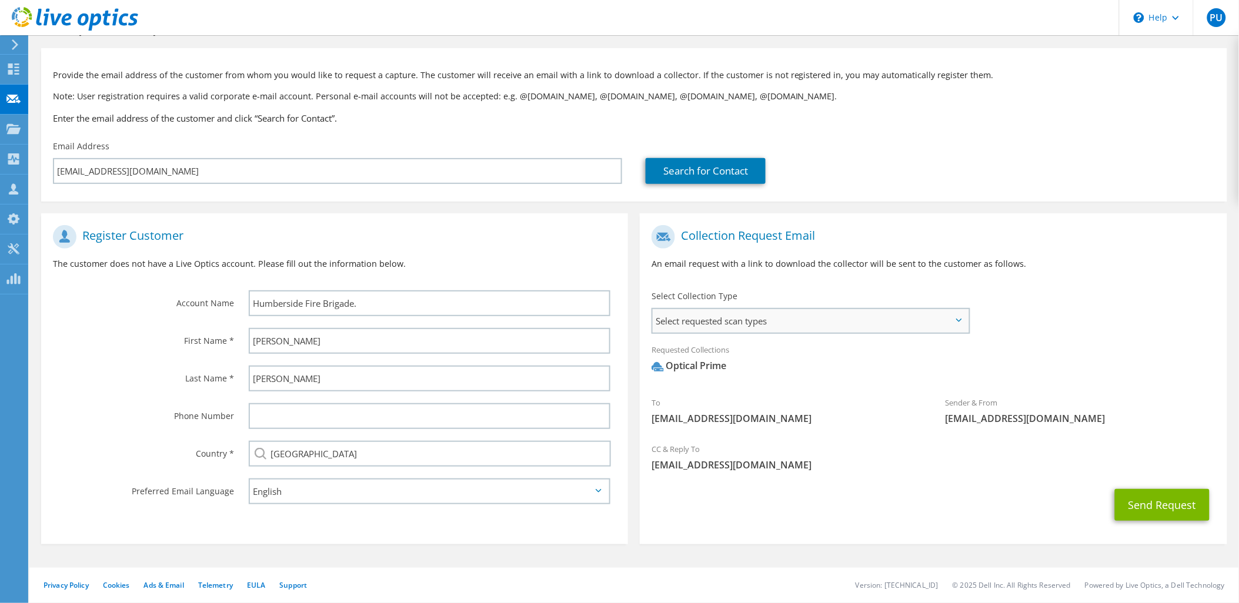
click at [963, 315] on span "Select requested scan types" at bounding box center [811, 321] width 316 height 24
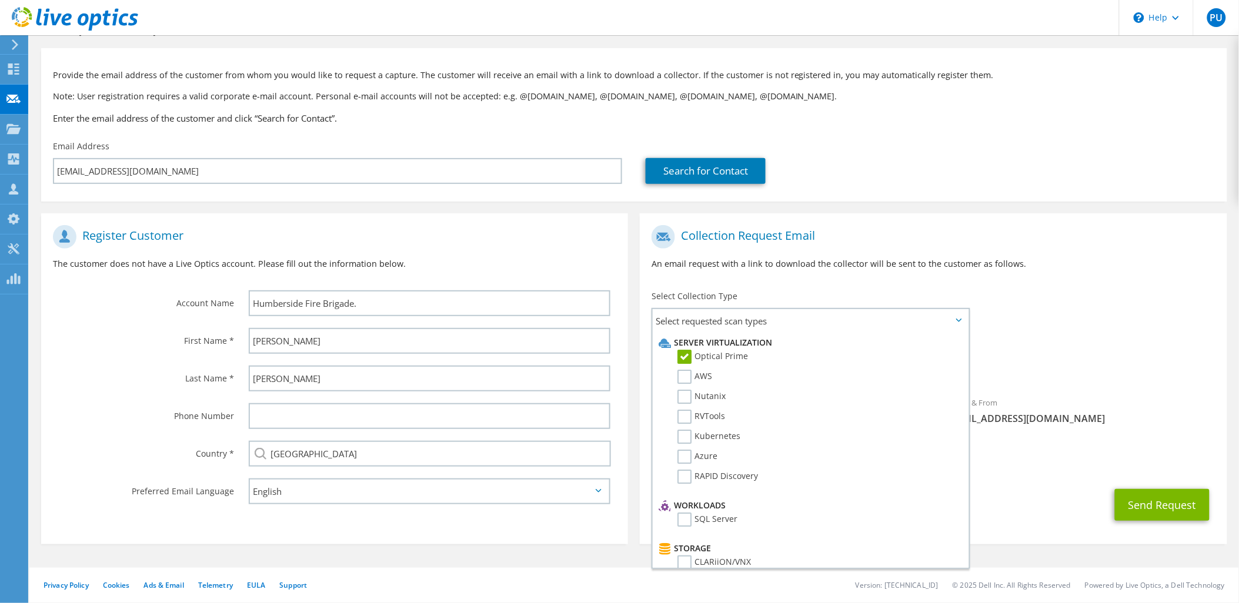
click at [996, 309] on div "To gsivewright@humbersidefire.gov.uk Sender & From liveoptics@liveoptics.com" at bounding box center [933, 328] width 587 height 218
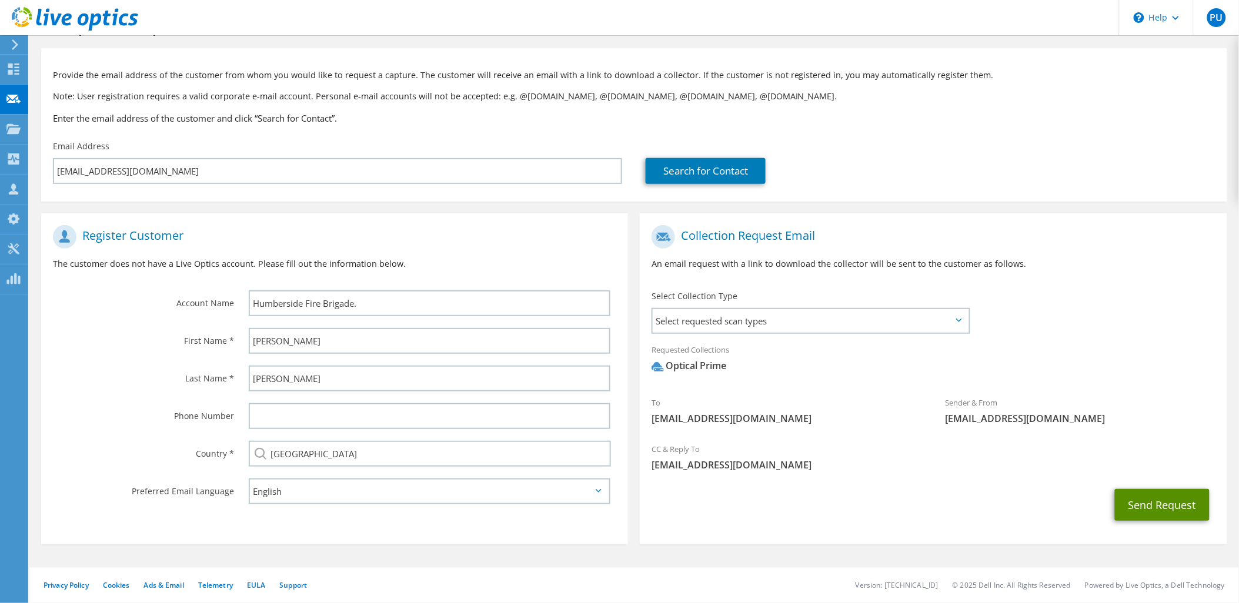
click at [1157, 506] on button "Send Request" at bounding box center [1162, 505] width 95 height 32
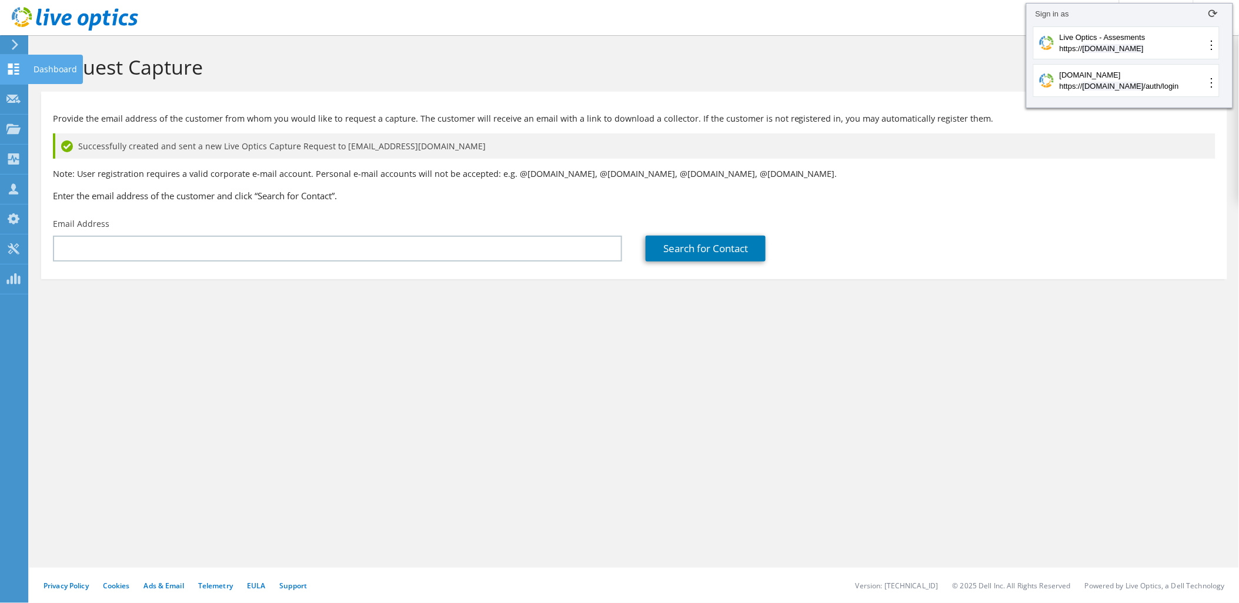
click at [44, 69] on div "Dashboard" at bounding box center [55, 69] width 55 height 29
